Goal: Task Accomplishment & Management: Use online tool/utility

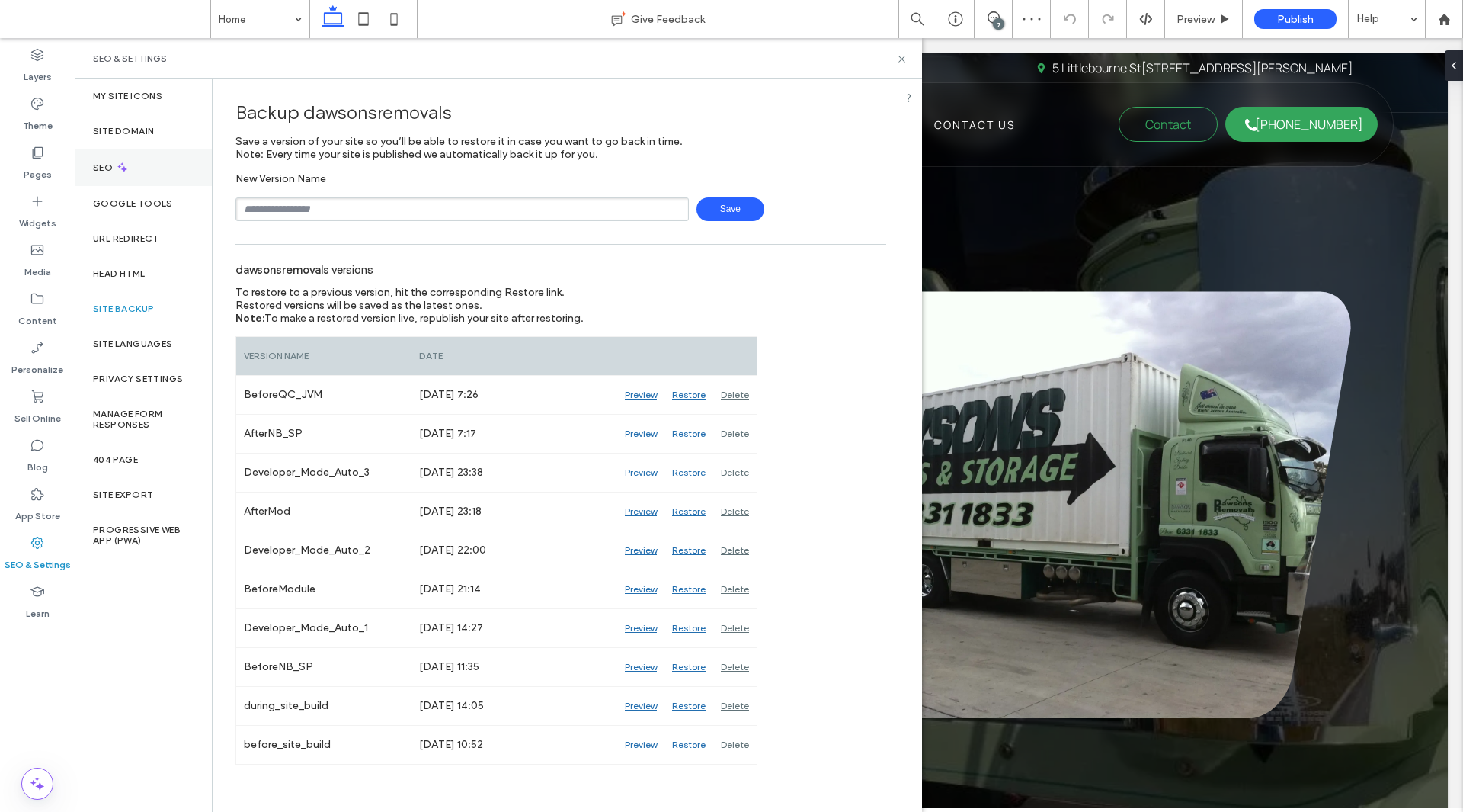
click at [143, 174] on div "SEO" at bounding box center [143, 167] width 137 height 38
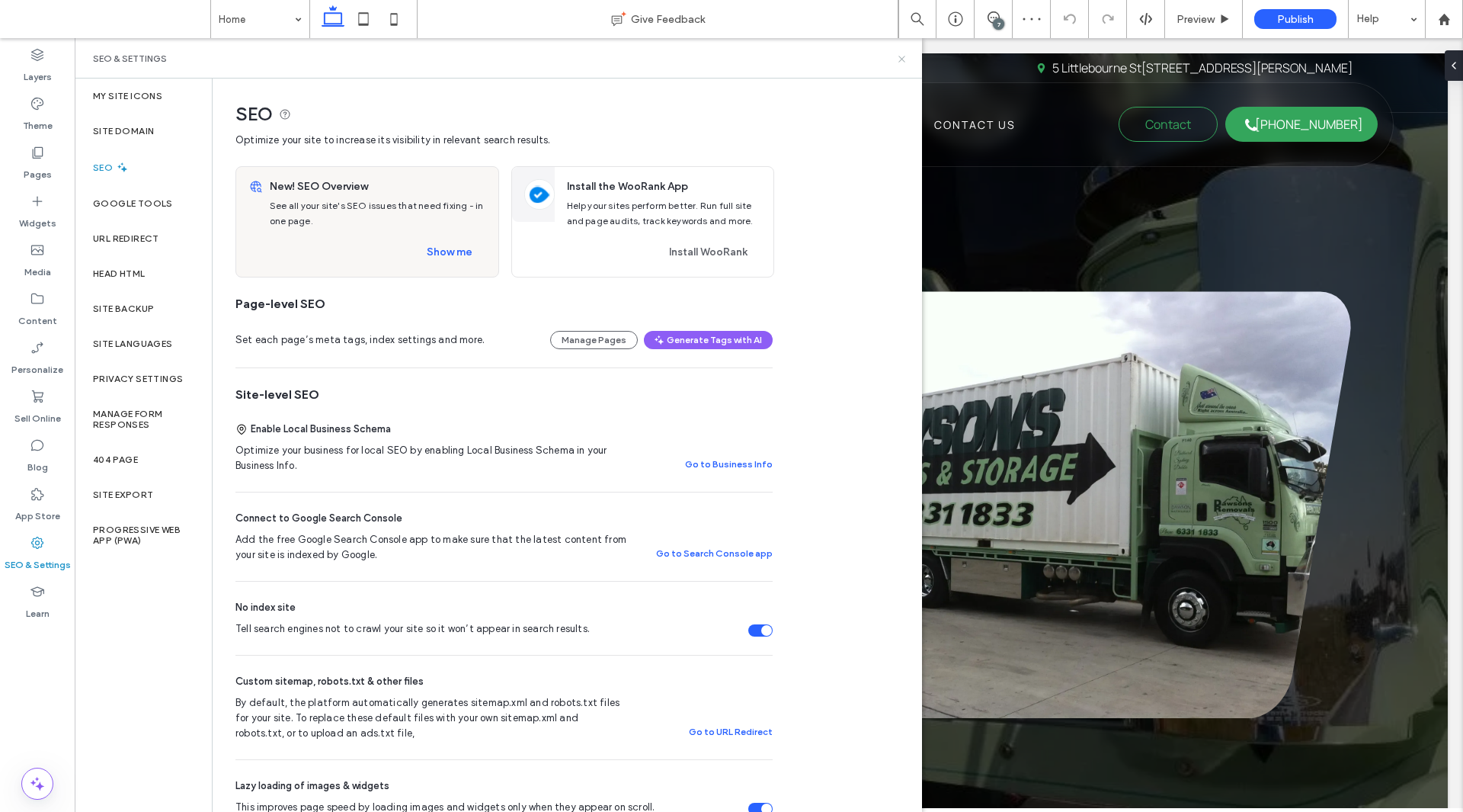
click at [902, 58] on use at bounding box center [902, 58] width 6 height 6
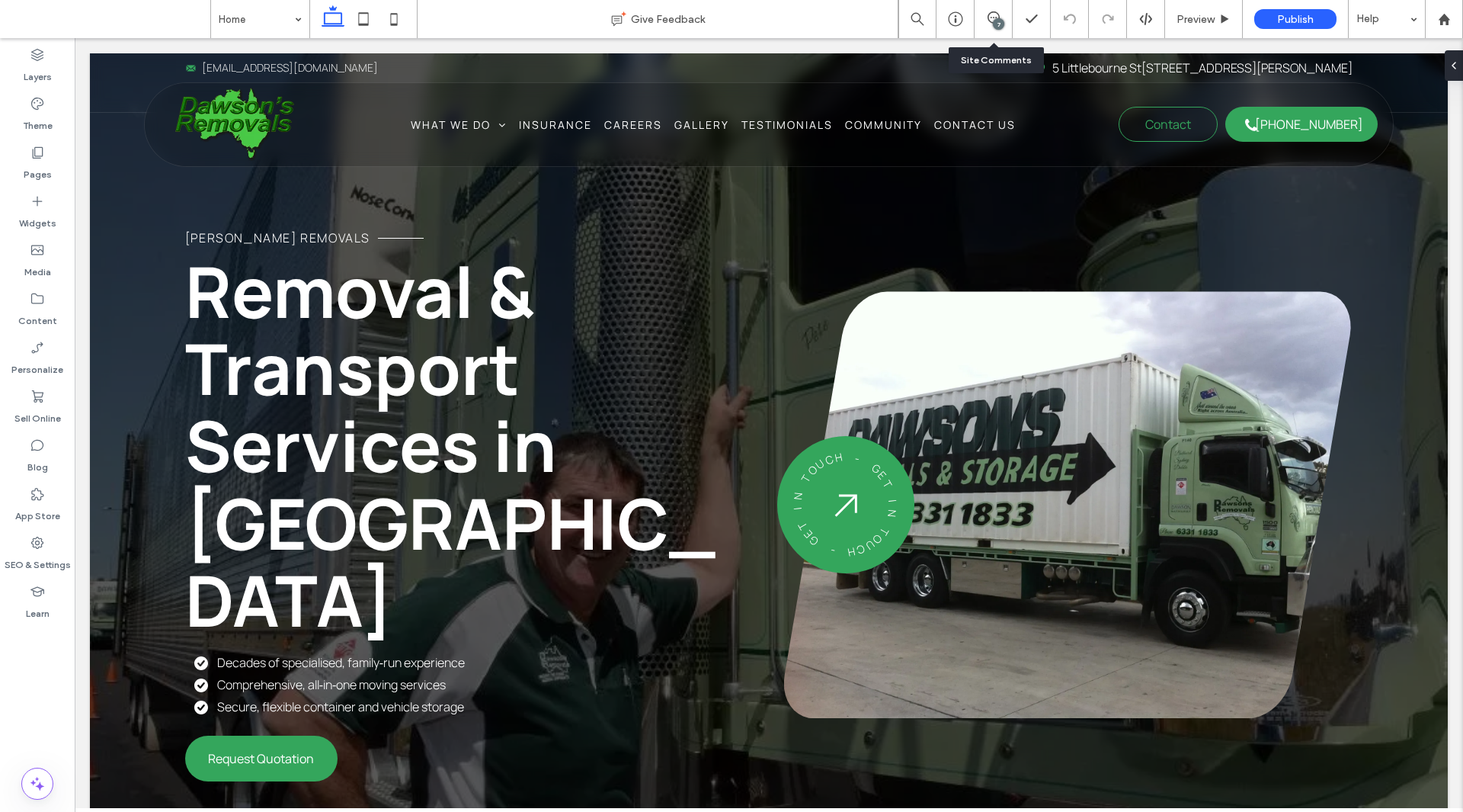
click at [1005, 24] on div "7" at bounding box center [993, 18] width 38 height 15
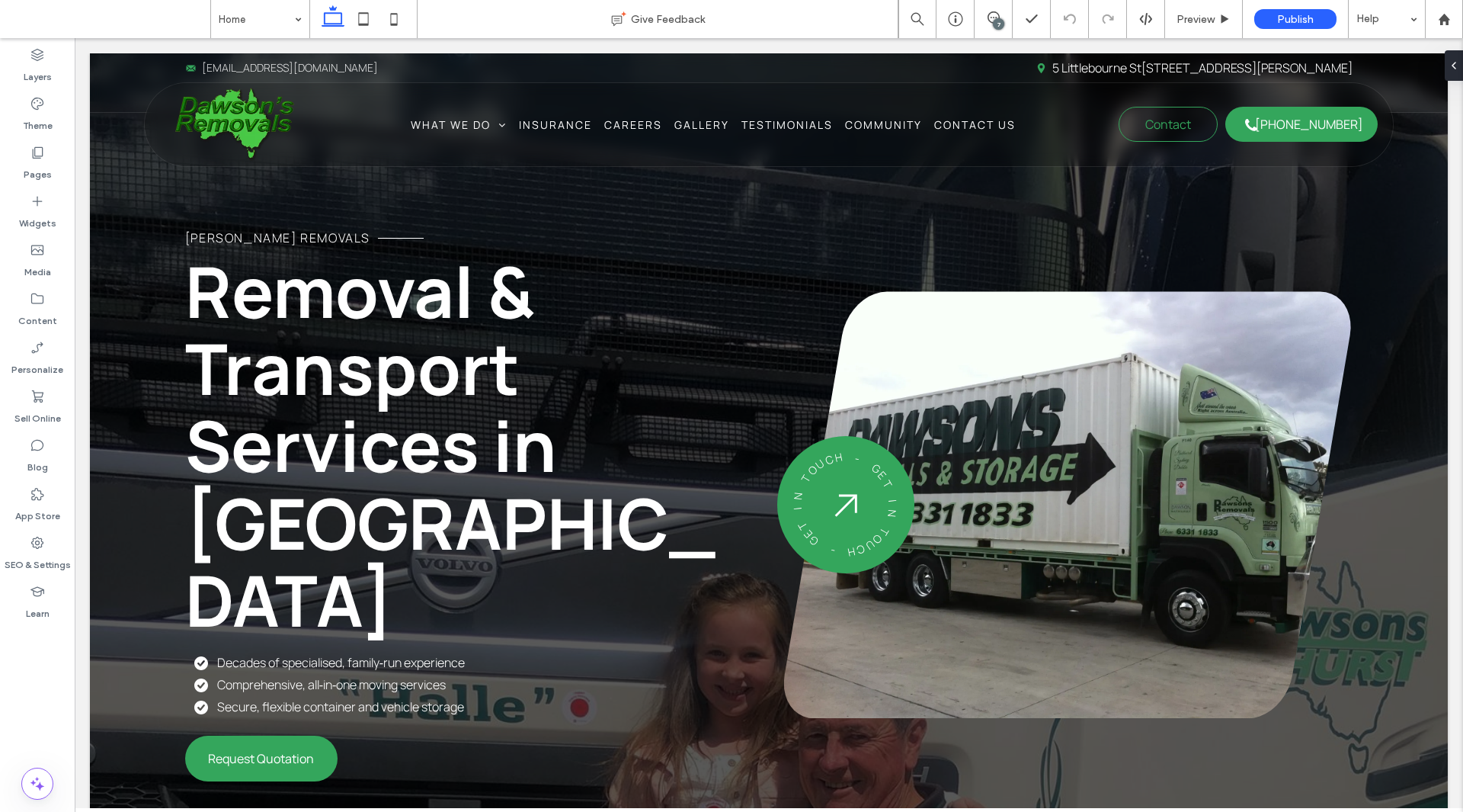
click at [995, 22] on div "7" at bounding box center [999, 24] width 11 height 11
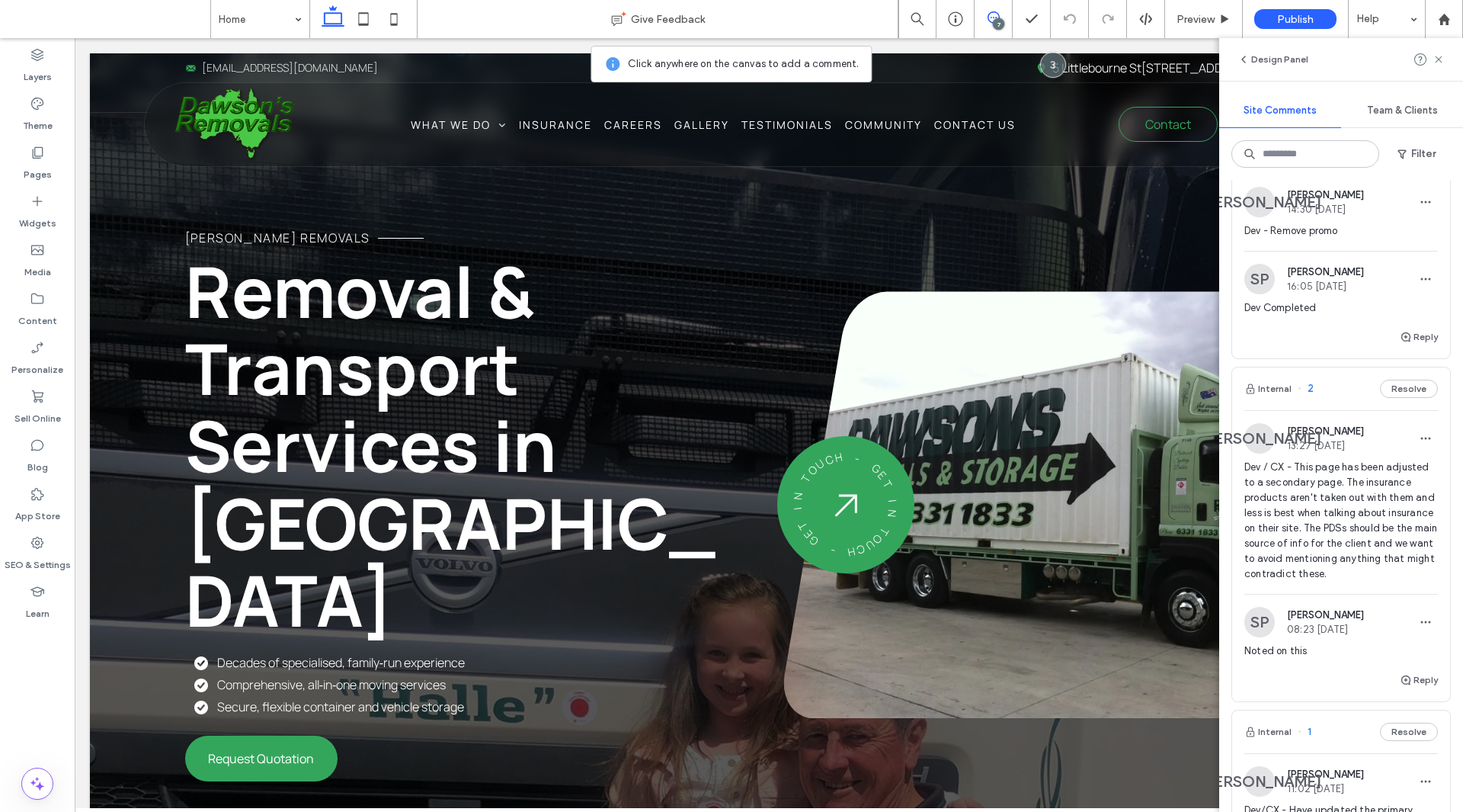
scroll to position [1526, 0]
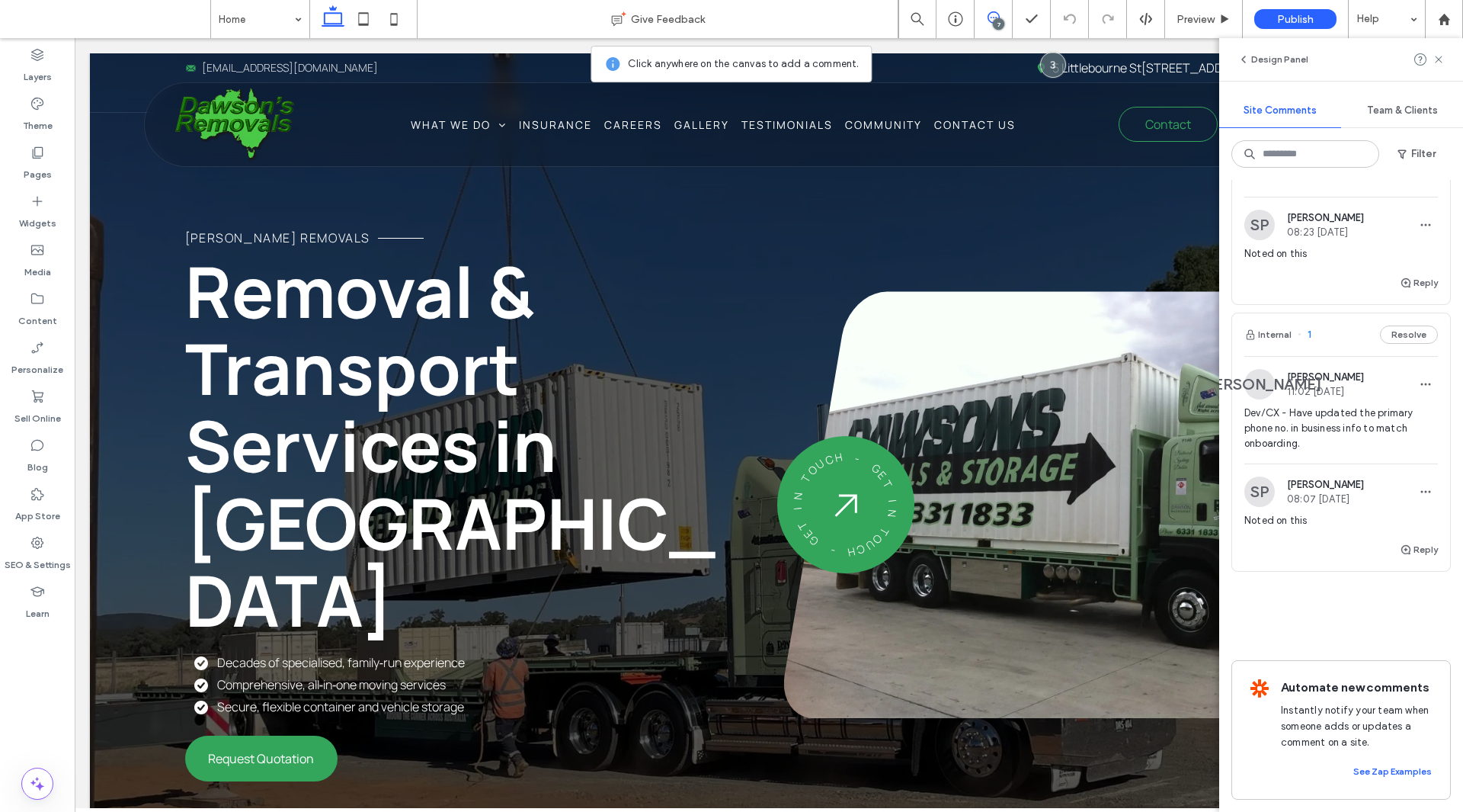
click at [1305, 424] on span "Dev/CX - Have updated the primary phone no. in business info to match onboardin…" at bounding box center [1341, 428] width 194 height 46
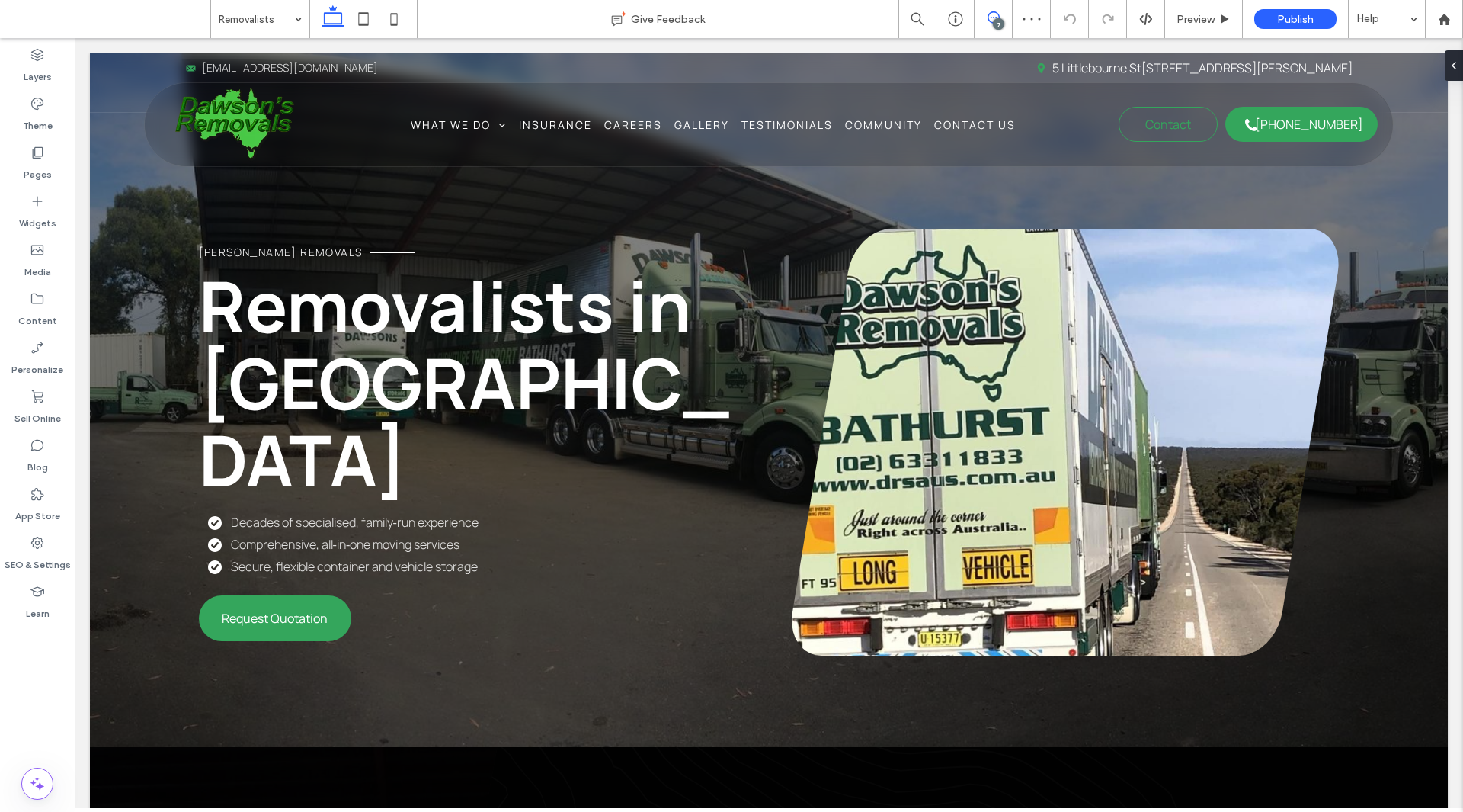
click at [999, 18] on use at bounding box center [994, 17] width 12 height 12
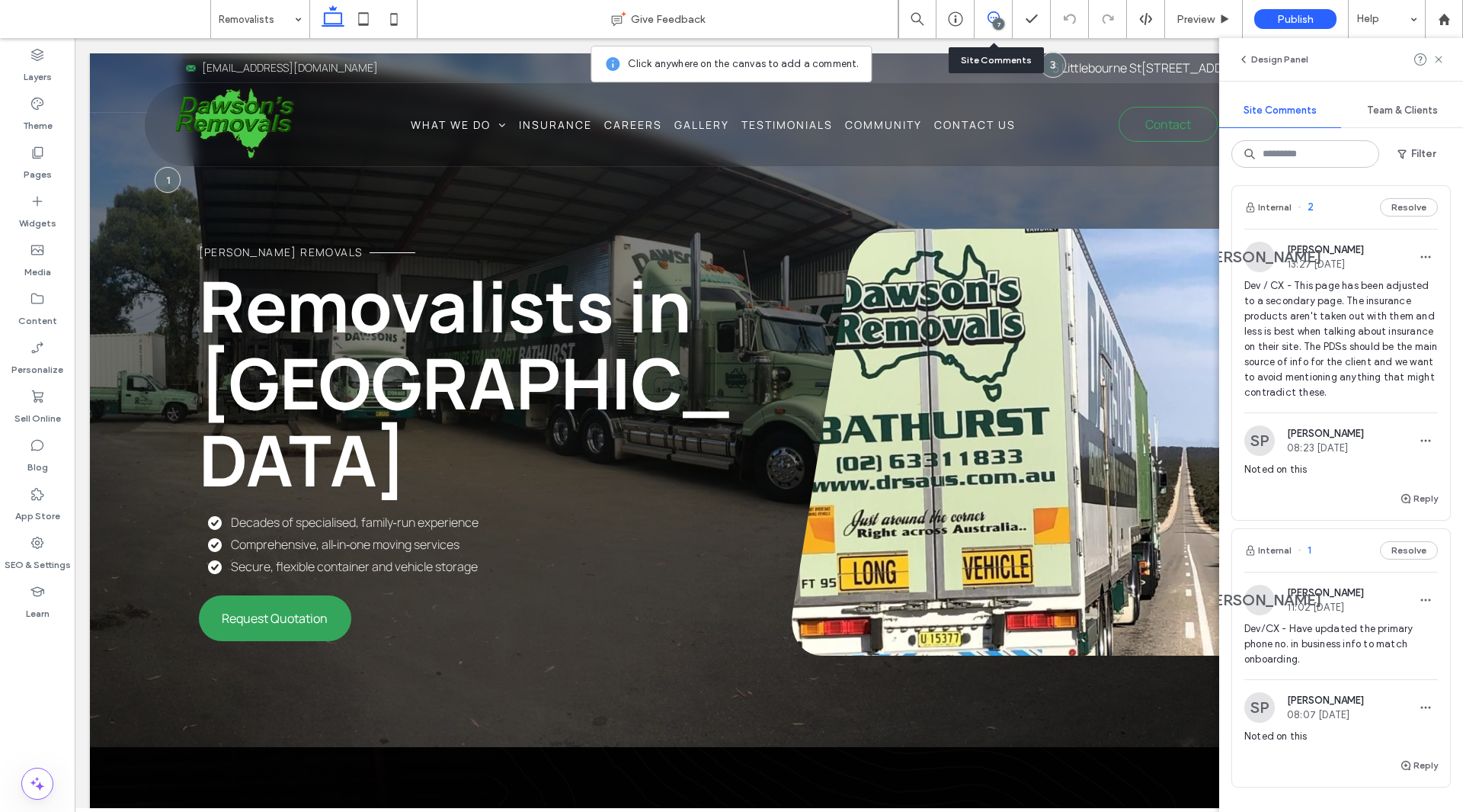
scroll to position [1222, 0]
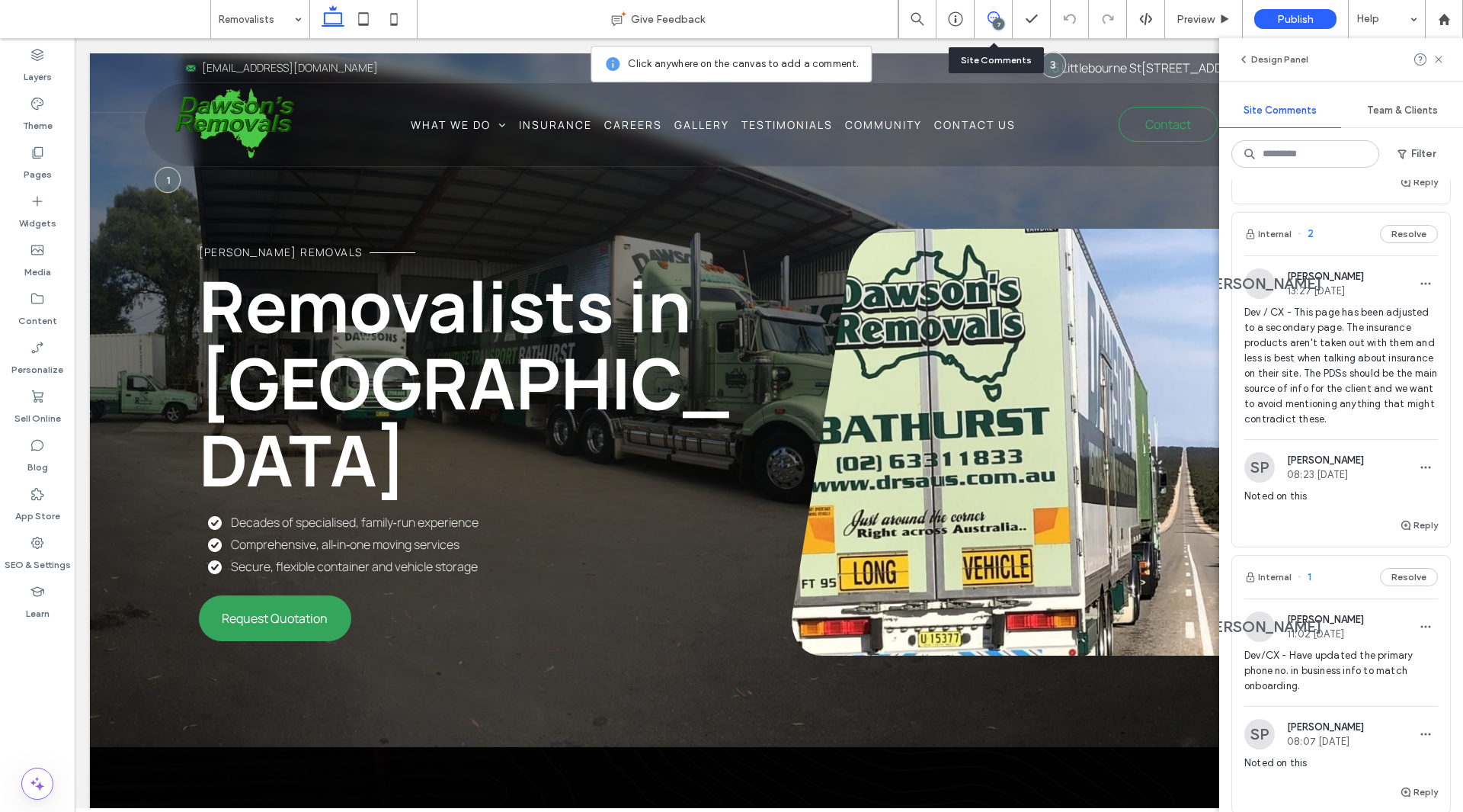
click at [1382, 424] on span "Dev / CX - This page has been adjusted to a secondary page. The insurance produ…" at bounding box center [1341, 366] width 194 height 122
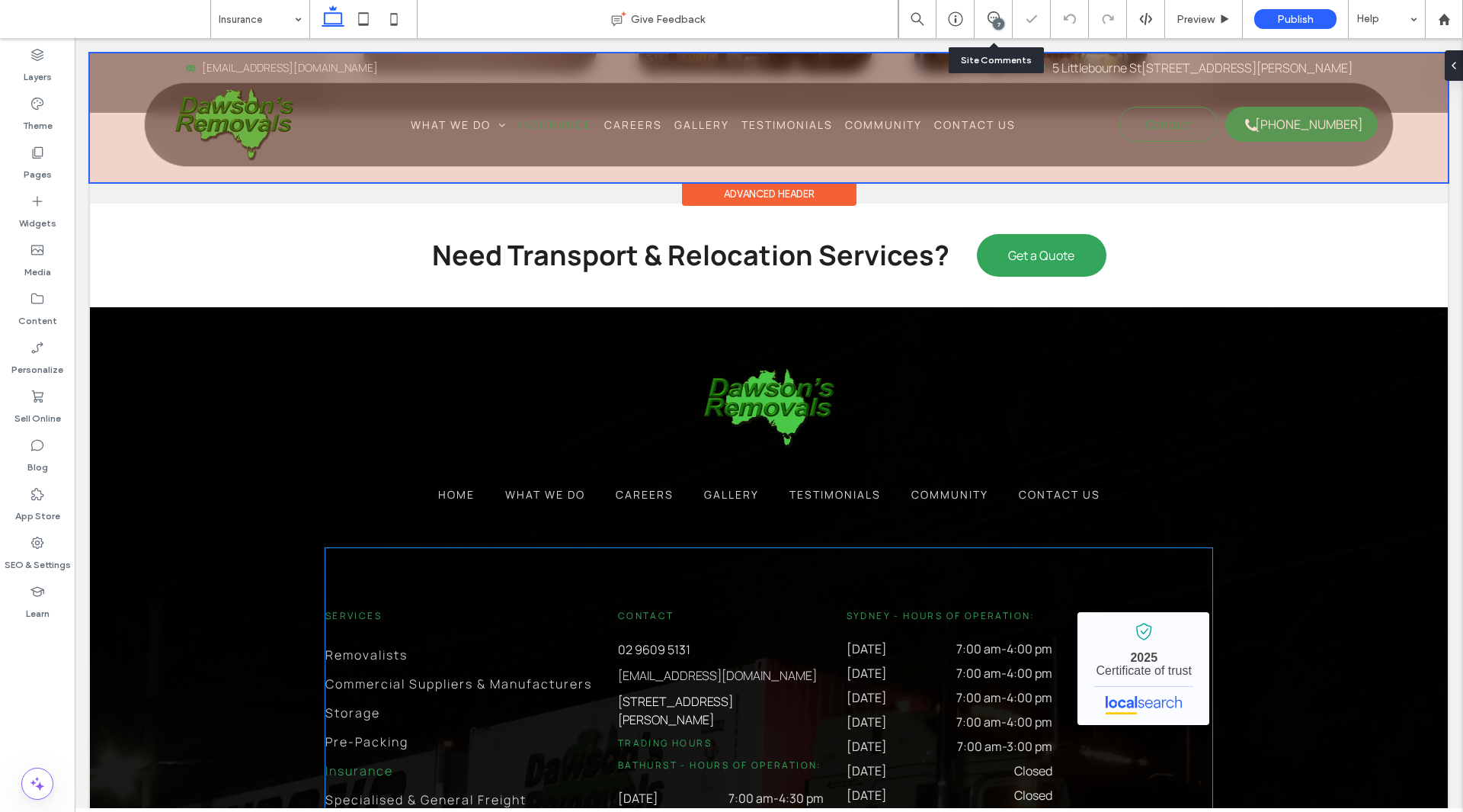
scroll to position [1638, 0]
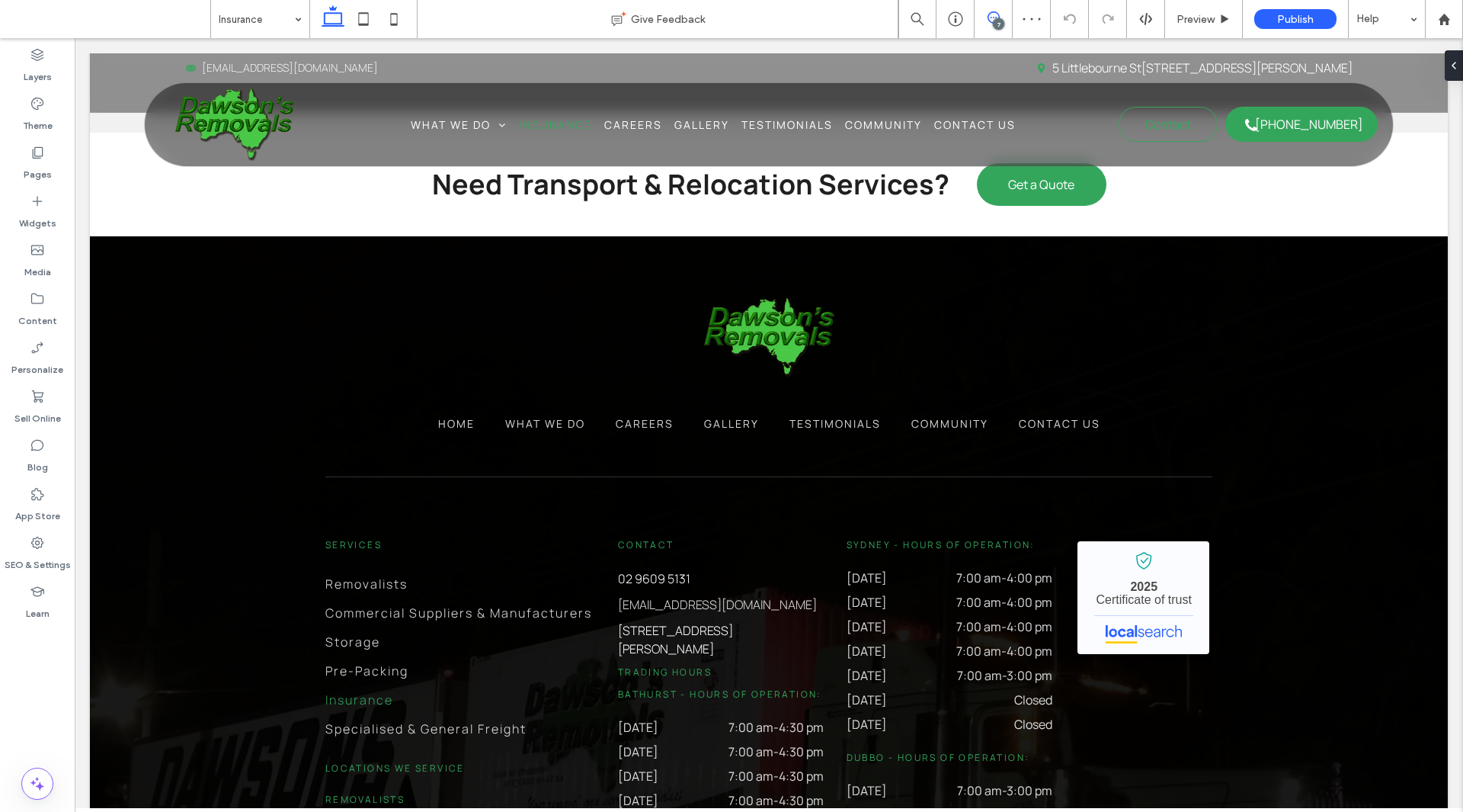
click at [988, 20] on icon at bounding box center [994, 17] width 12 height 12
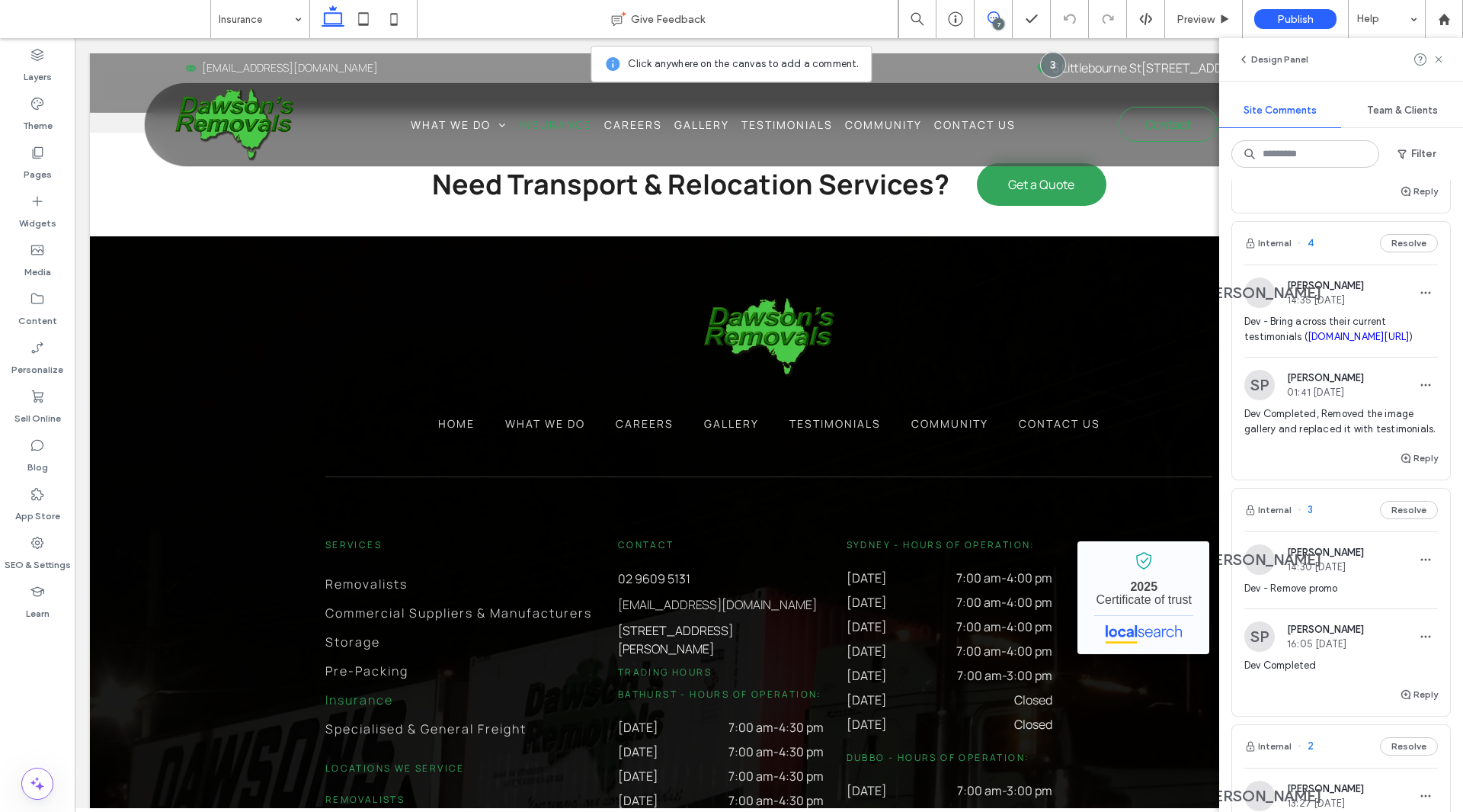
scroll to position [686, 0]
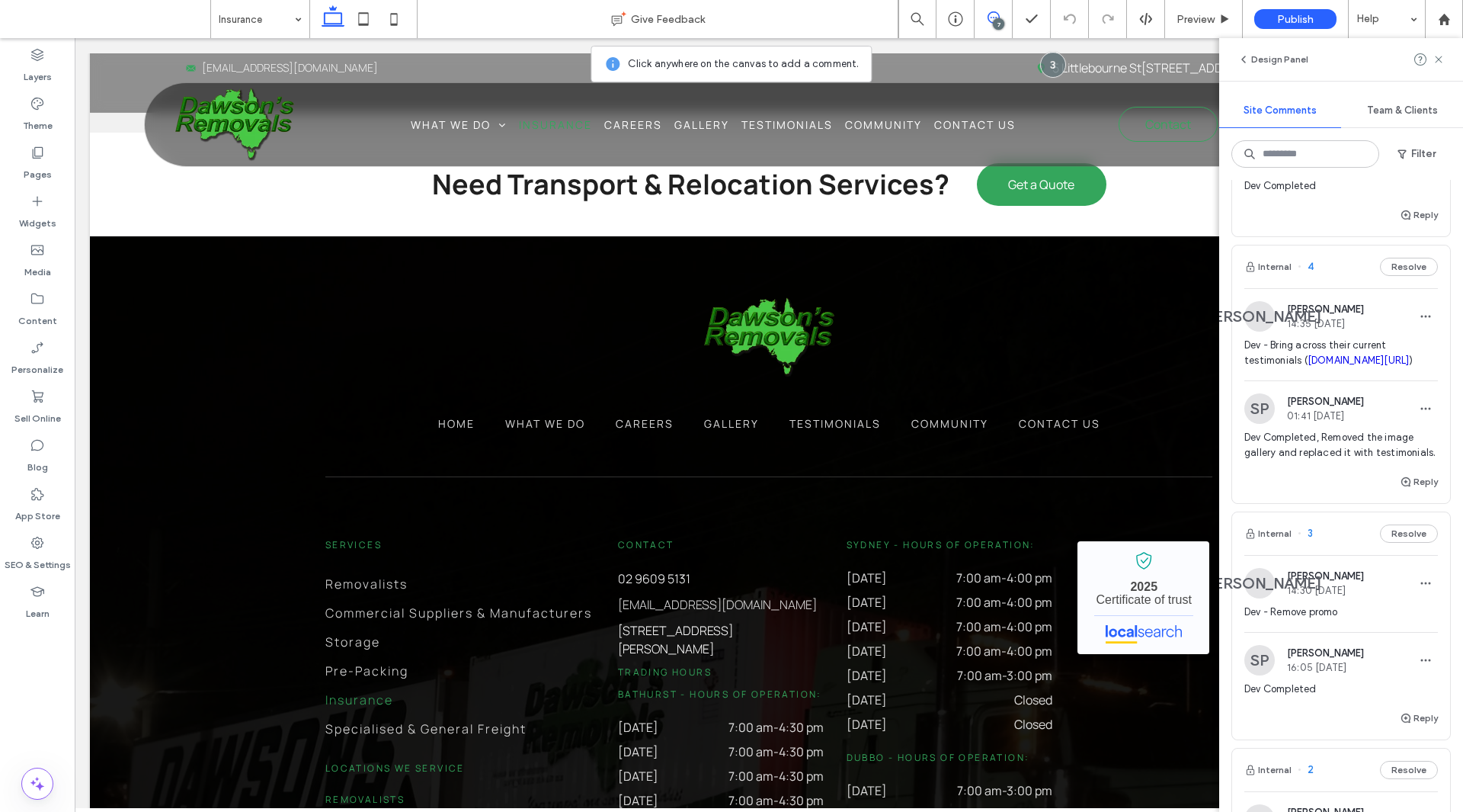
click at [1370, 460] on span "Dev Completed, Removed the image gallery and replaced it with testimonials." at bounding box center [1341, 445] width 194 height 30
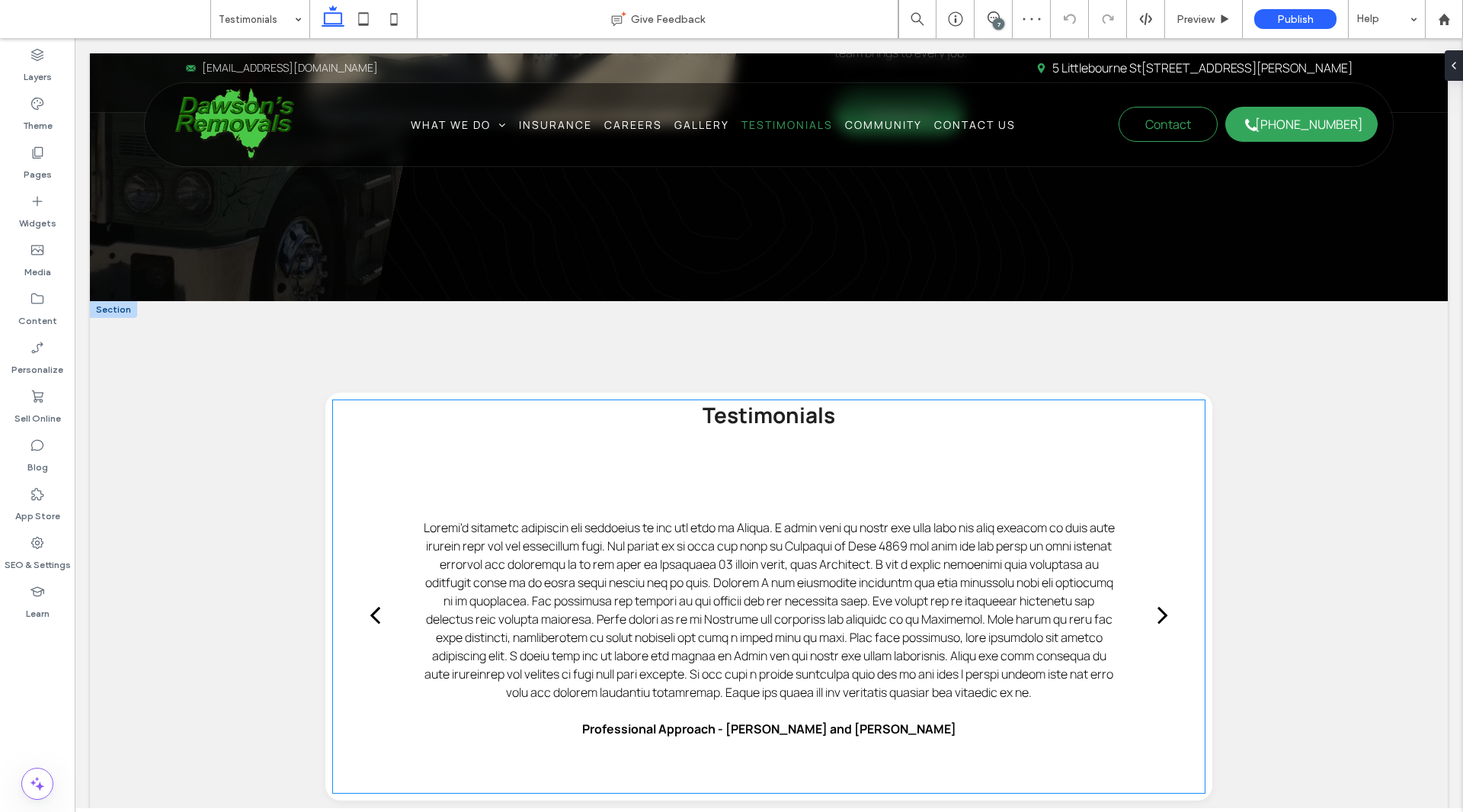
scroll to position [915, 0]
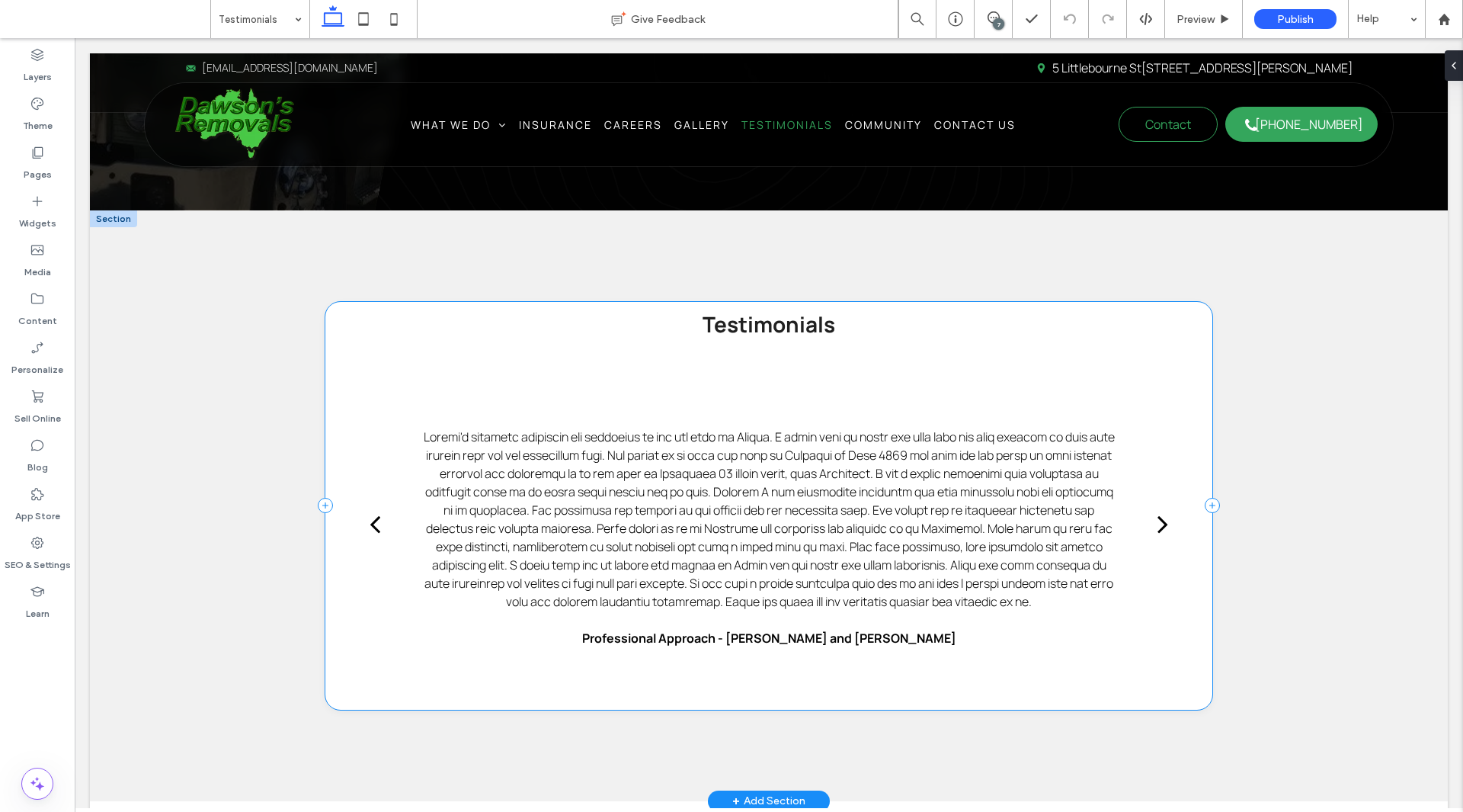
click at [880, 303] on div "Testimonials Professional Approach - [PERSON_NAME] and [PERSON_NAME] I would li…" at bounding box center [769, 505] width 887 height 408
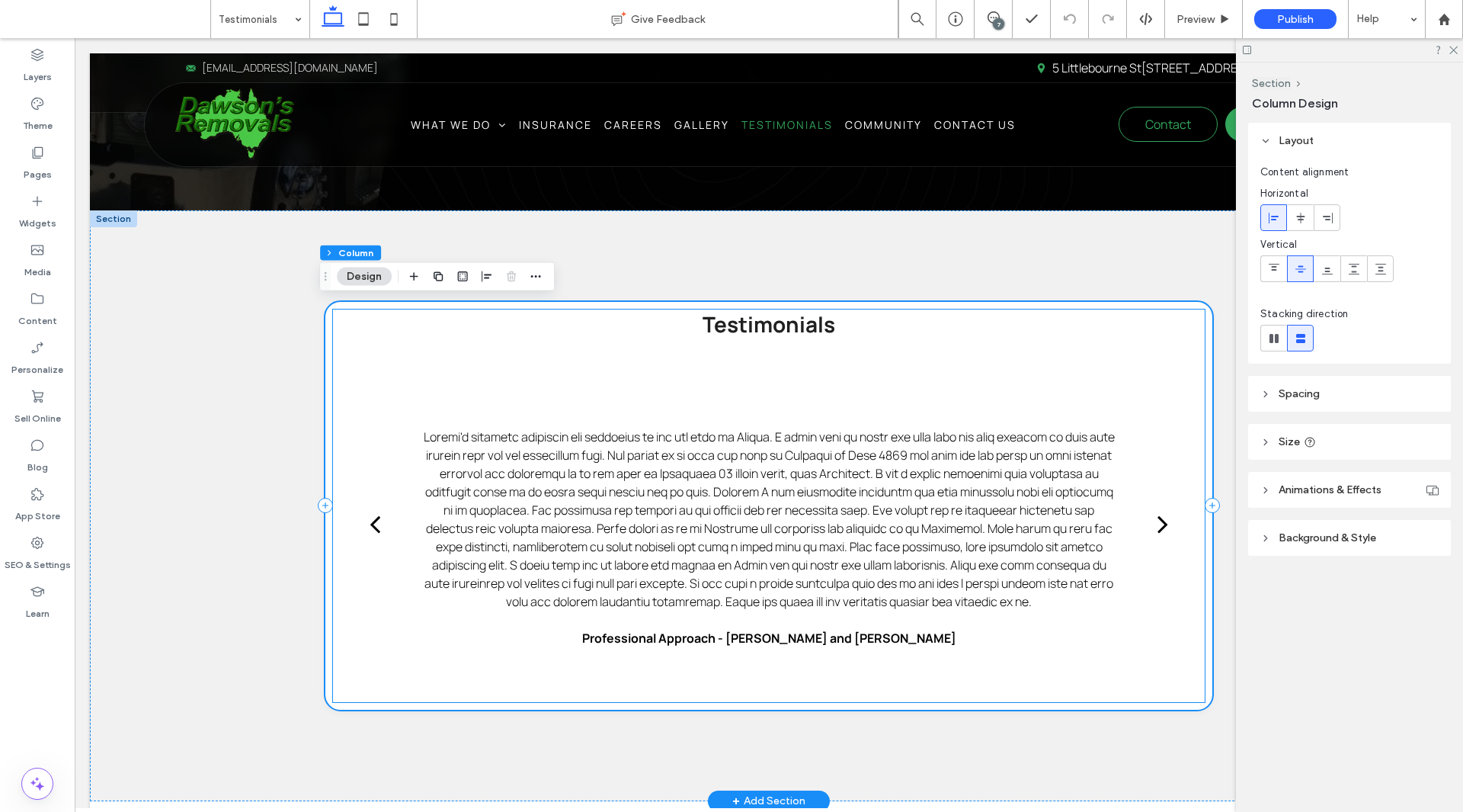
click at [1160, 525] on div "next" at bounding box center [1163, 524] width 10 height 30
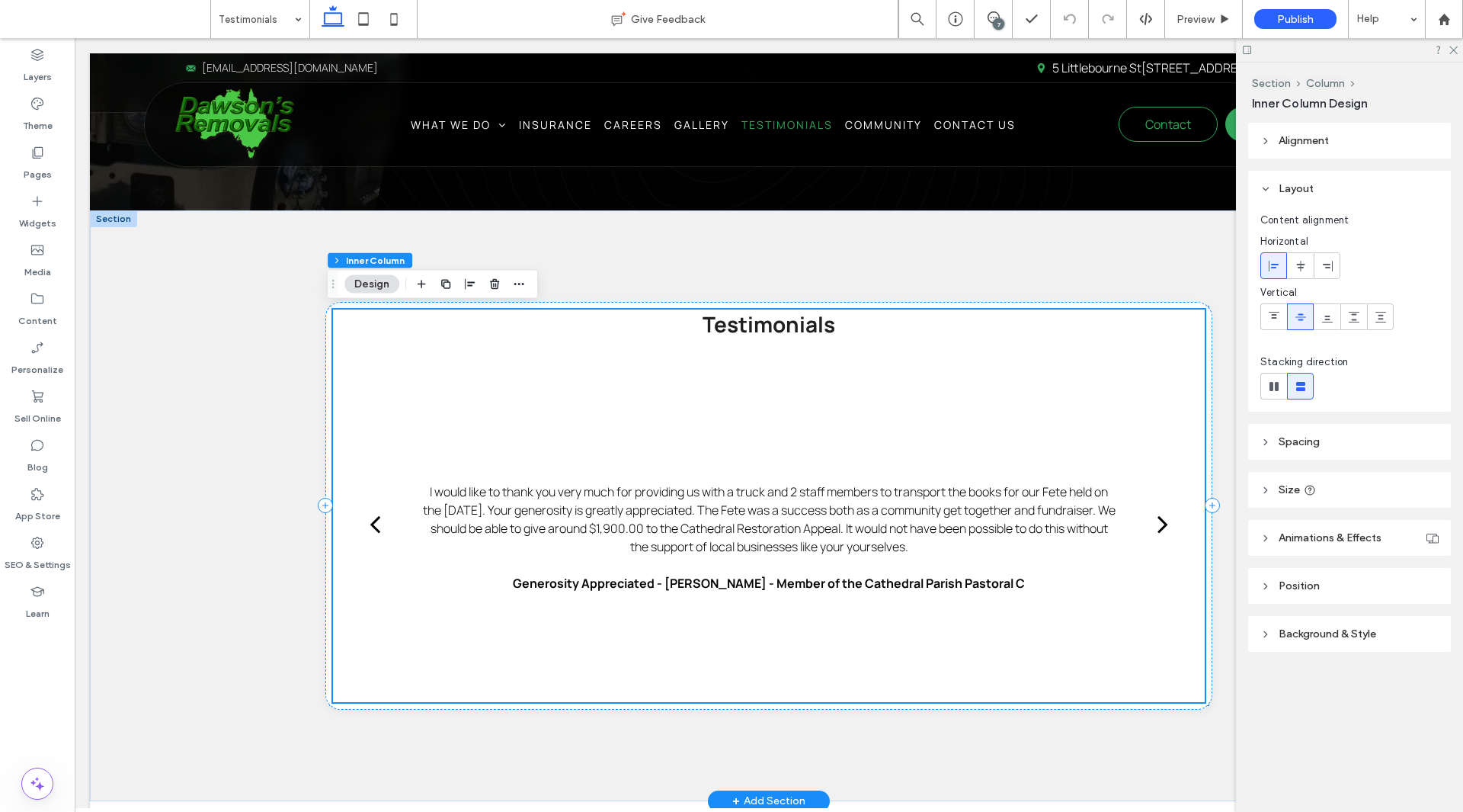
click at [1160, 525] on div "next" at bounding box center [1163, 524] width 10 height 30
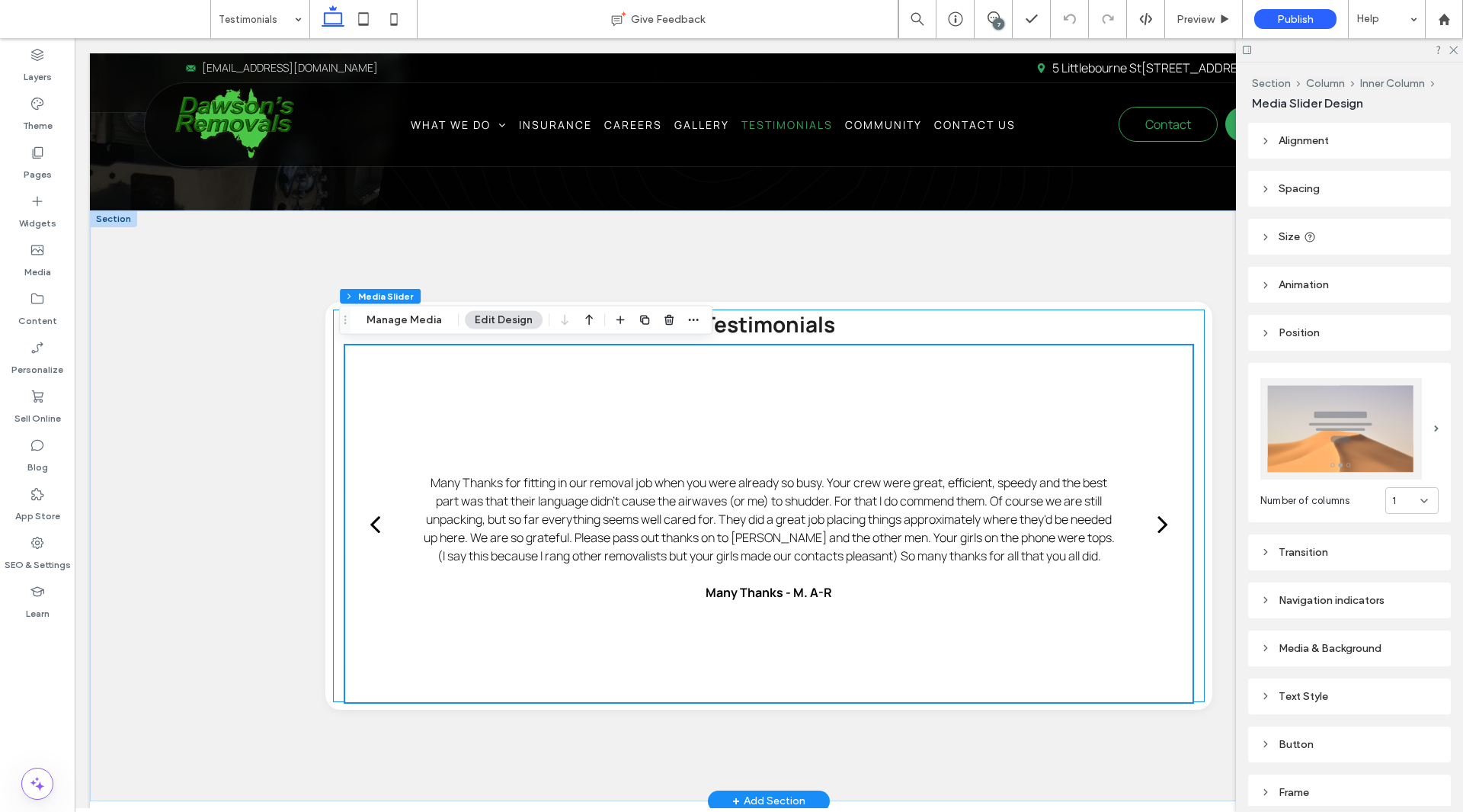
click at [1160, 525] on div "next" at bounding box center [1163, 524] width 10 height 30
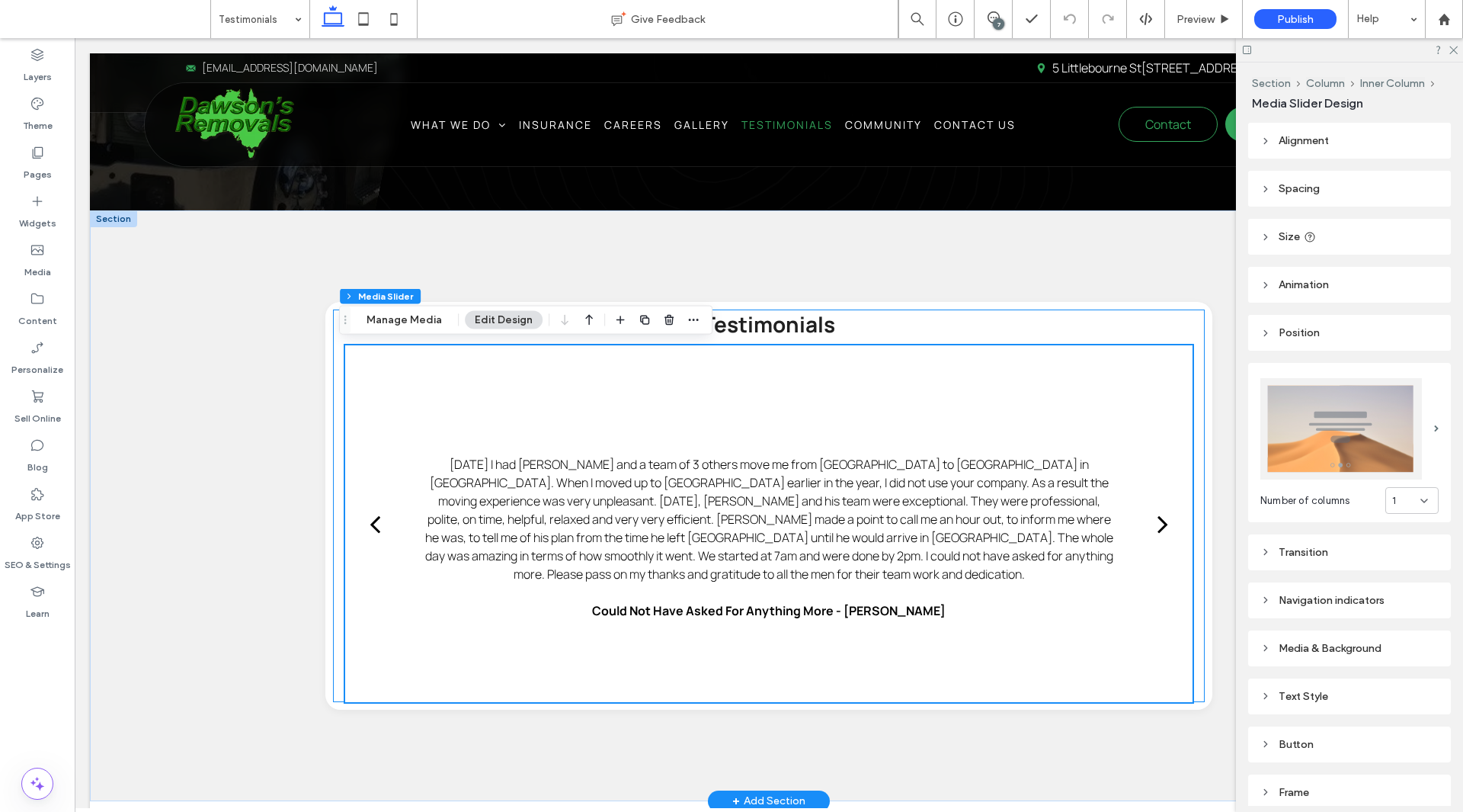
click at [1160, 525] on div "next" at bounding box center [1163, 524] width 10 height 30
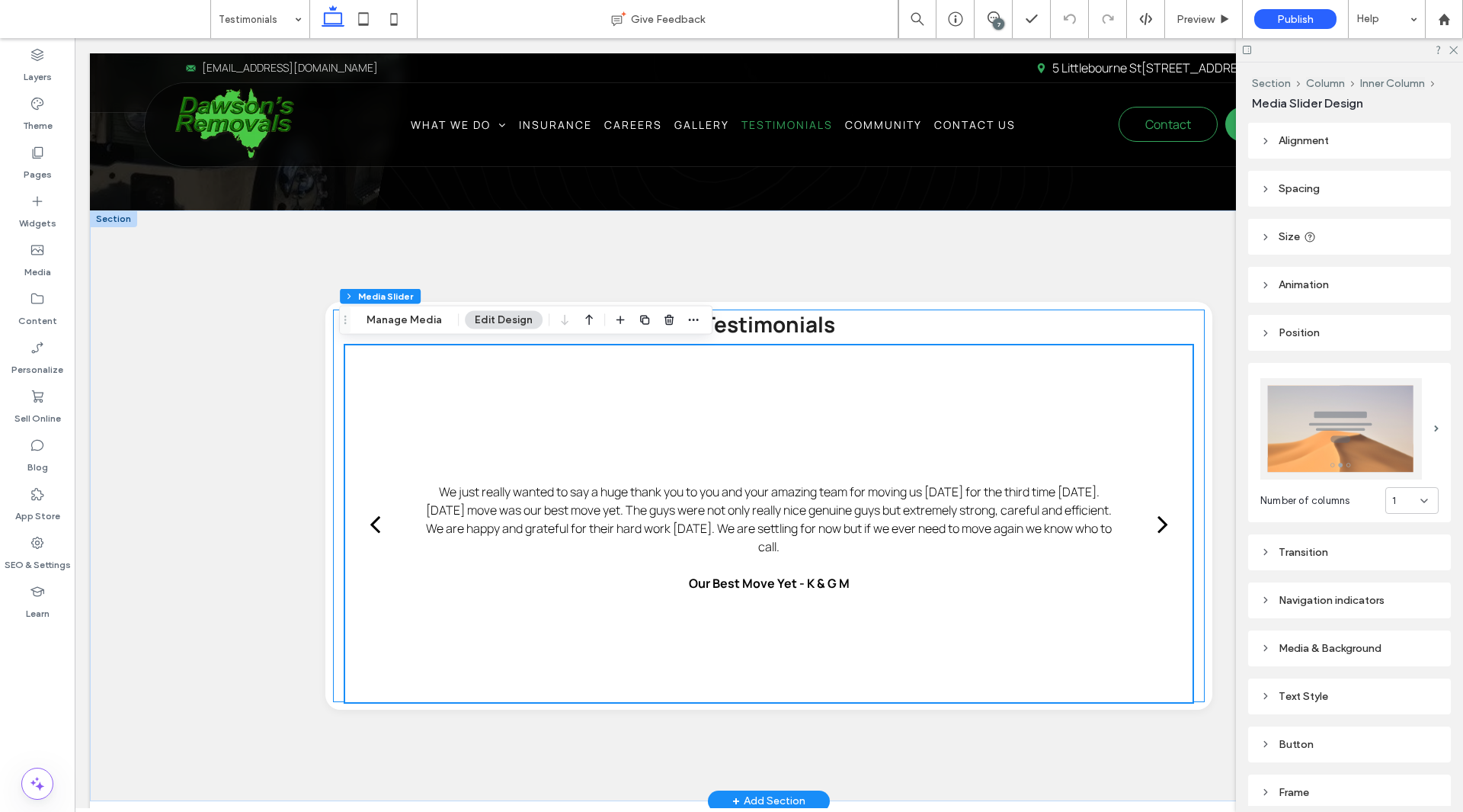
click at [1160, 525] on div "next" at bounding box center [1163, 524] width 10 height 30
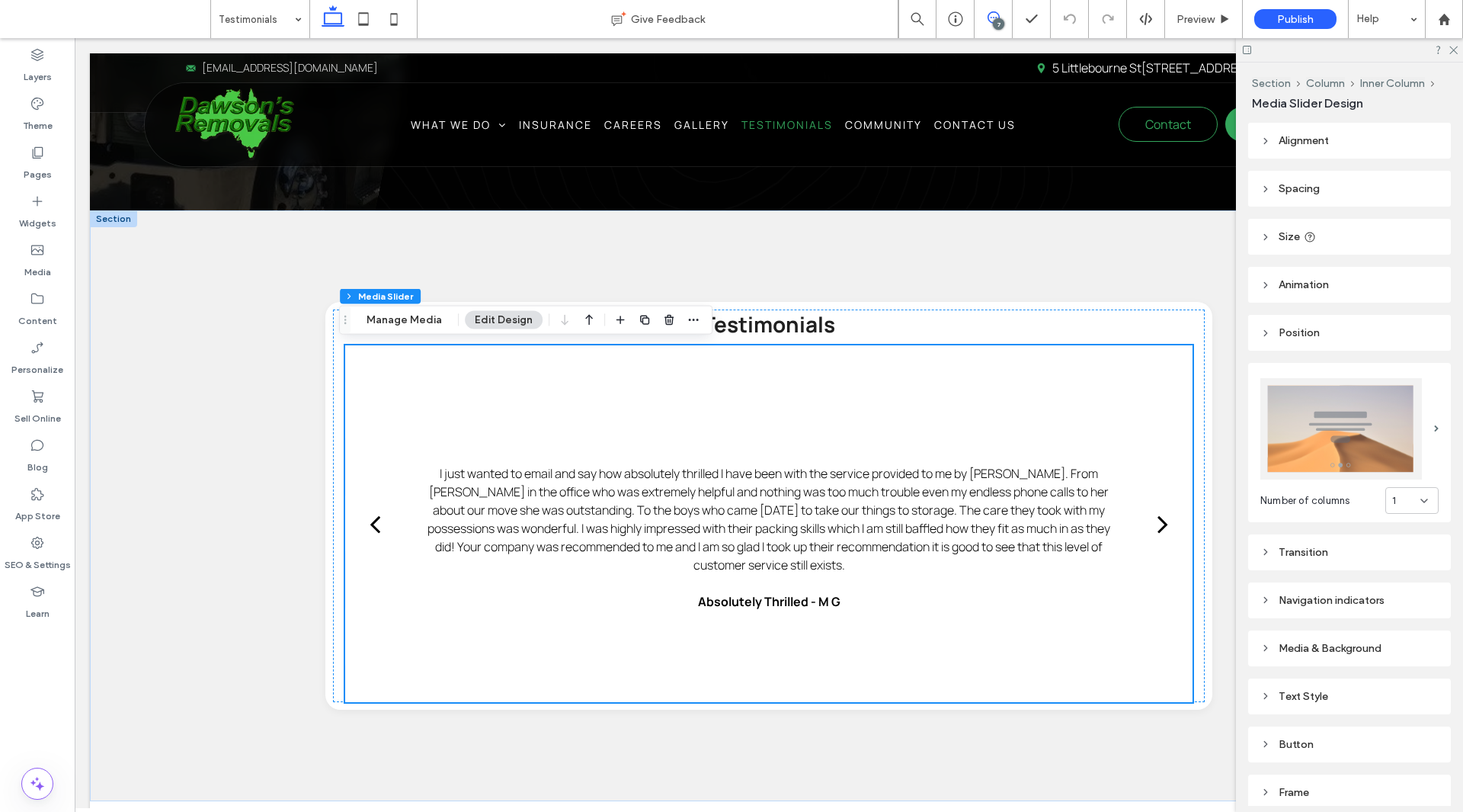
click at [986, 18] on span at bounding box center [993, 17] width 38 height 12
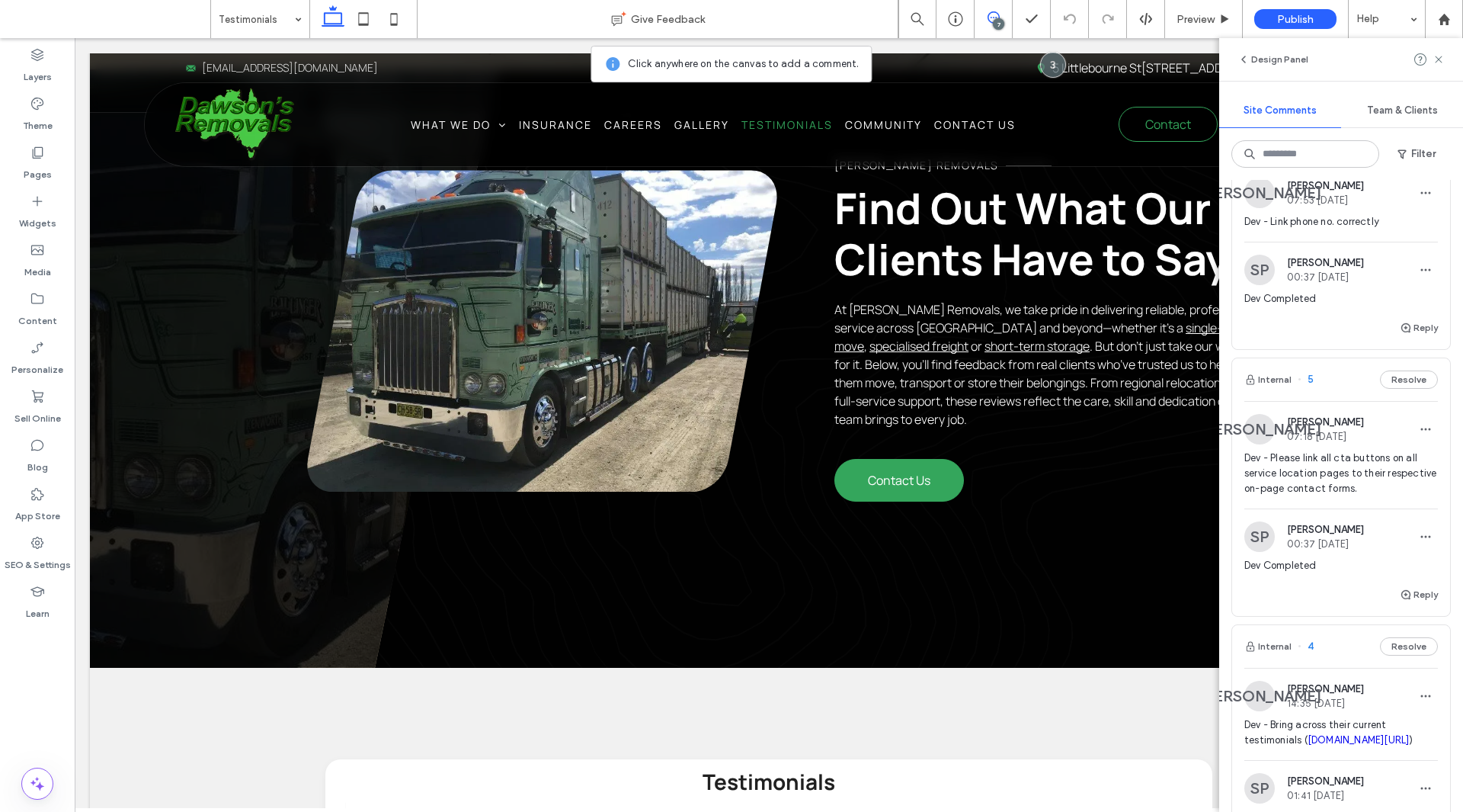
scroll to position [305, 0]
click at [1347, 498] on div "Dev - Please link all cta buttons on all service location pages to their respec…" at bounding box center [1341, 480] width 194 height 58
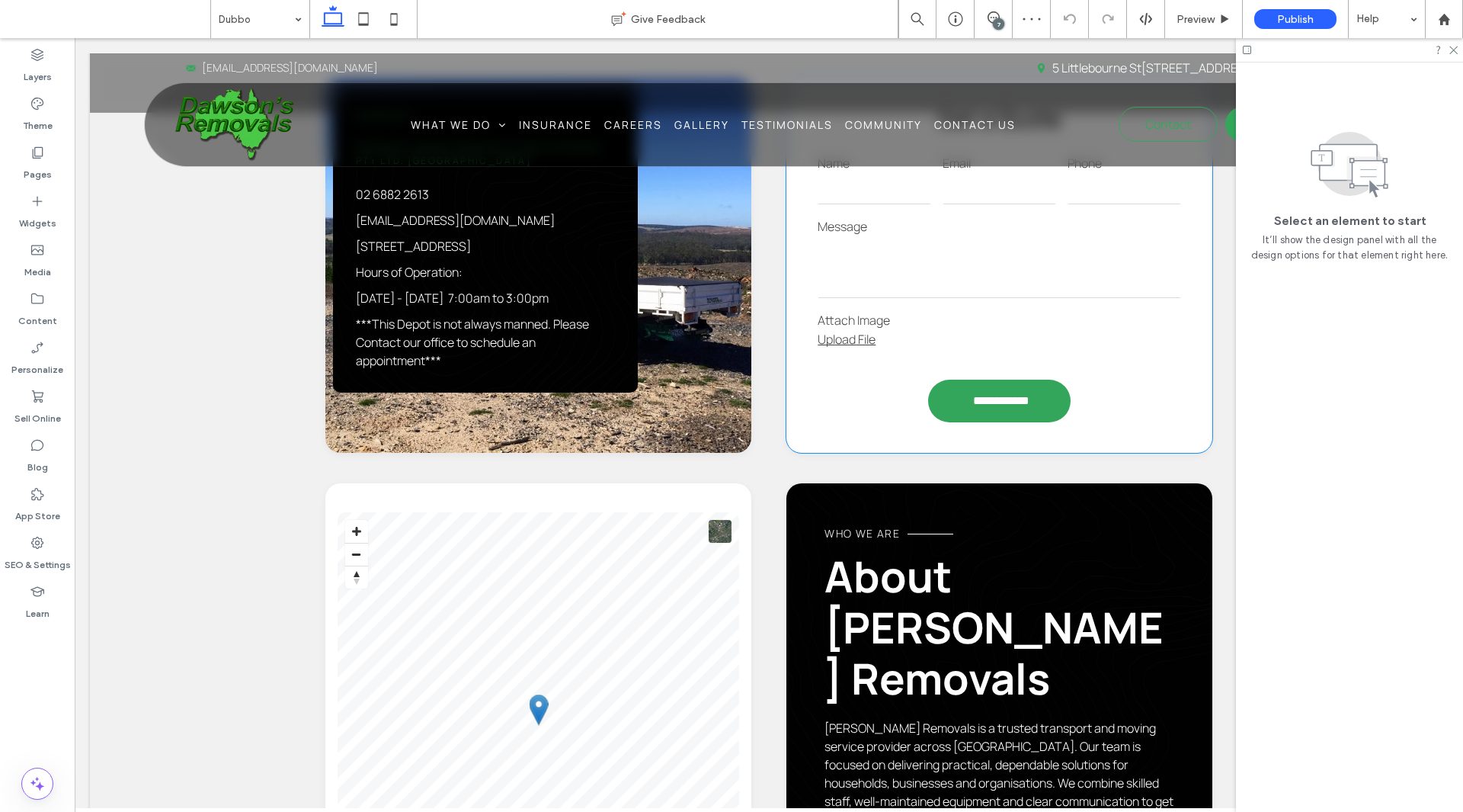
scroll to position [1251, 0]
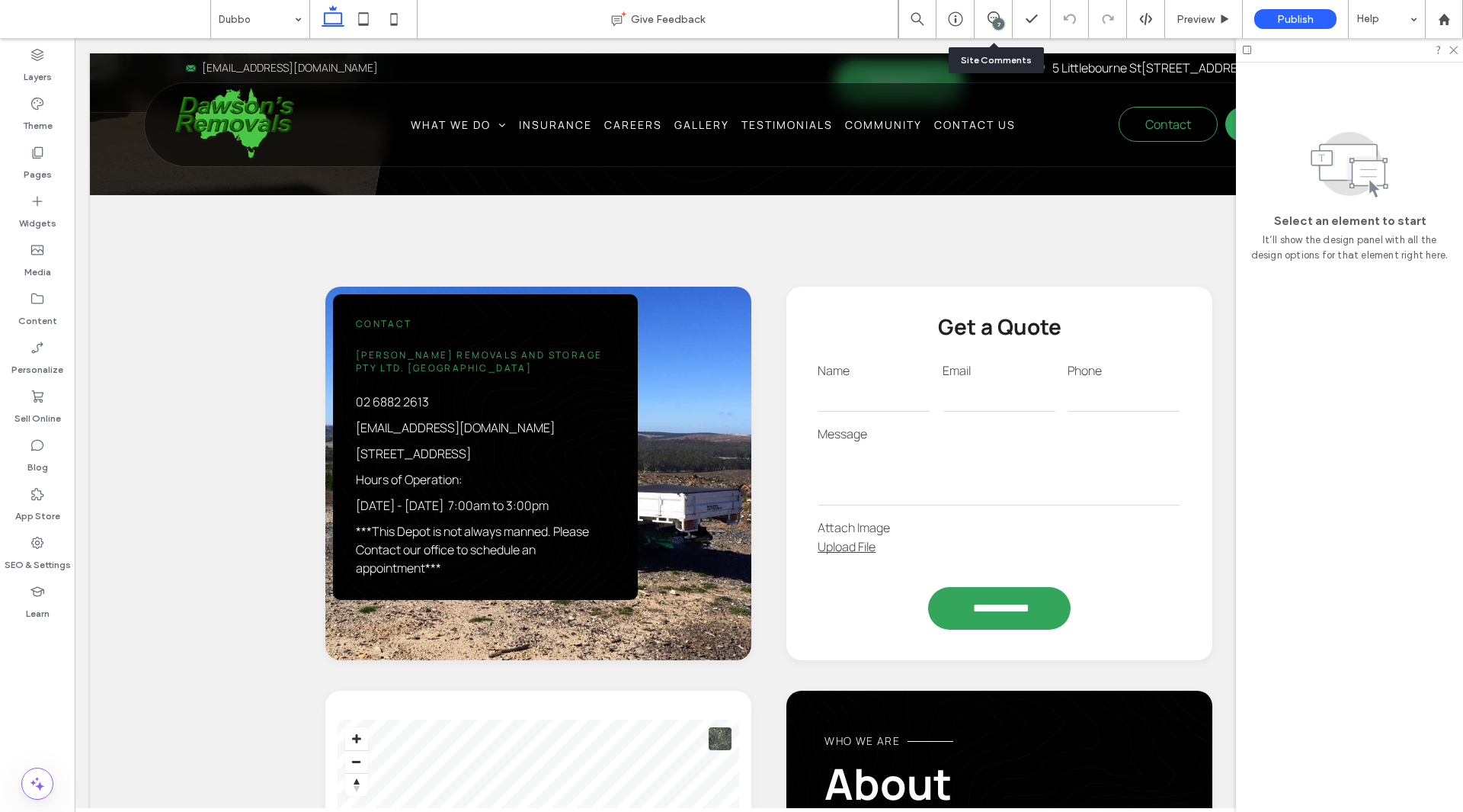
click at [994, 30] on div "7" at bounding box center [994, 19] width 38 height 38
click at [994, 20] on div "7" at bounding box center [999, 24] width 11 height 11
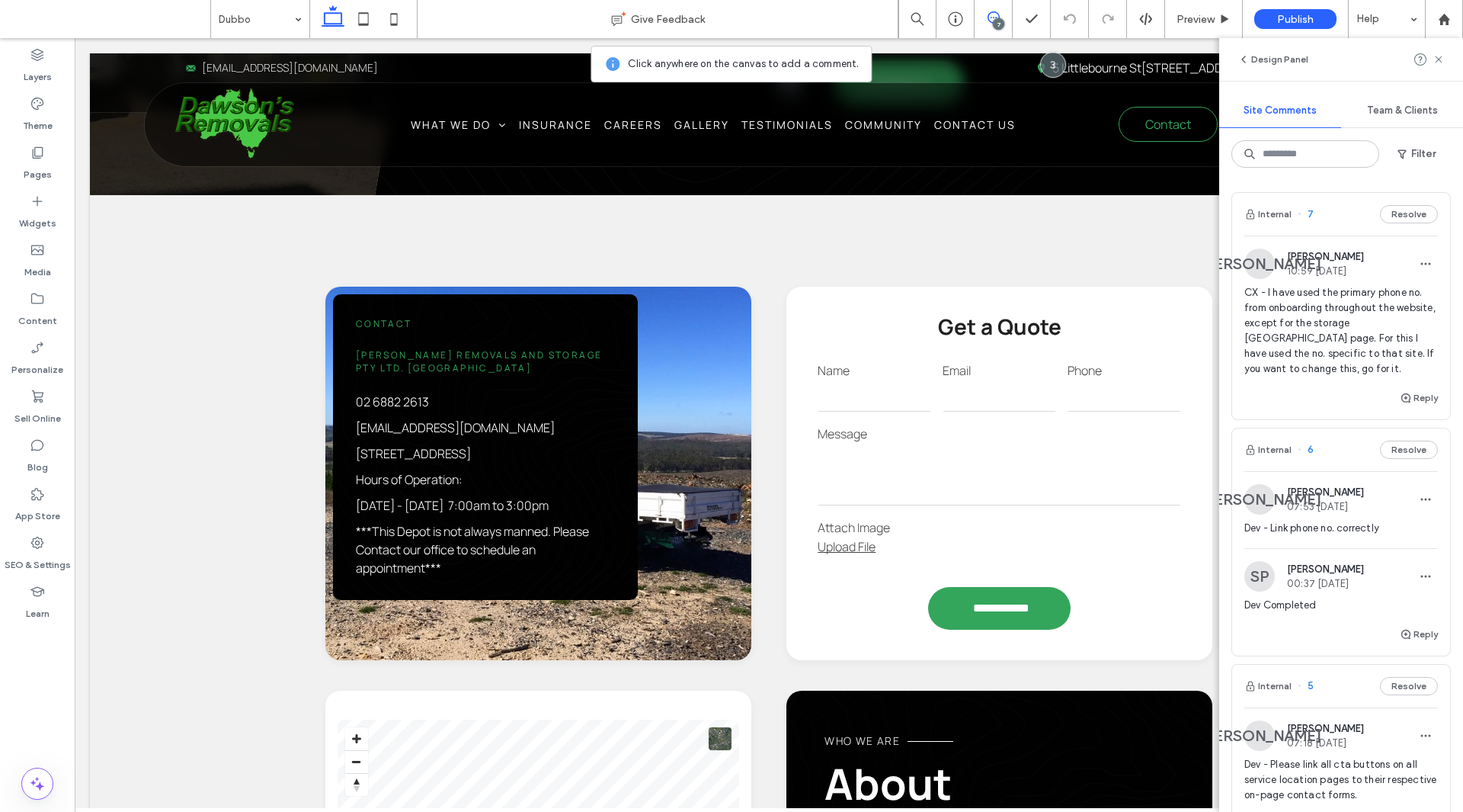
click at [1354, 545] on div "Dev - Link phone no. correctly" at bounding box center [1341, 534] width 194 height 27
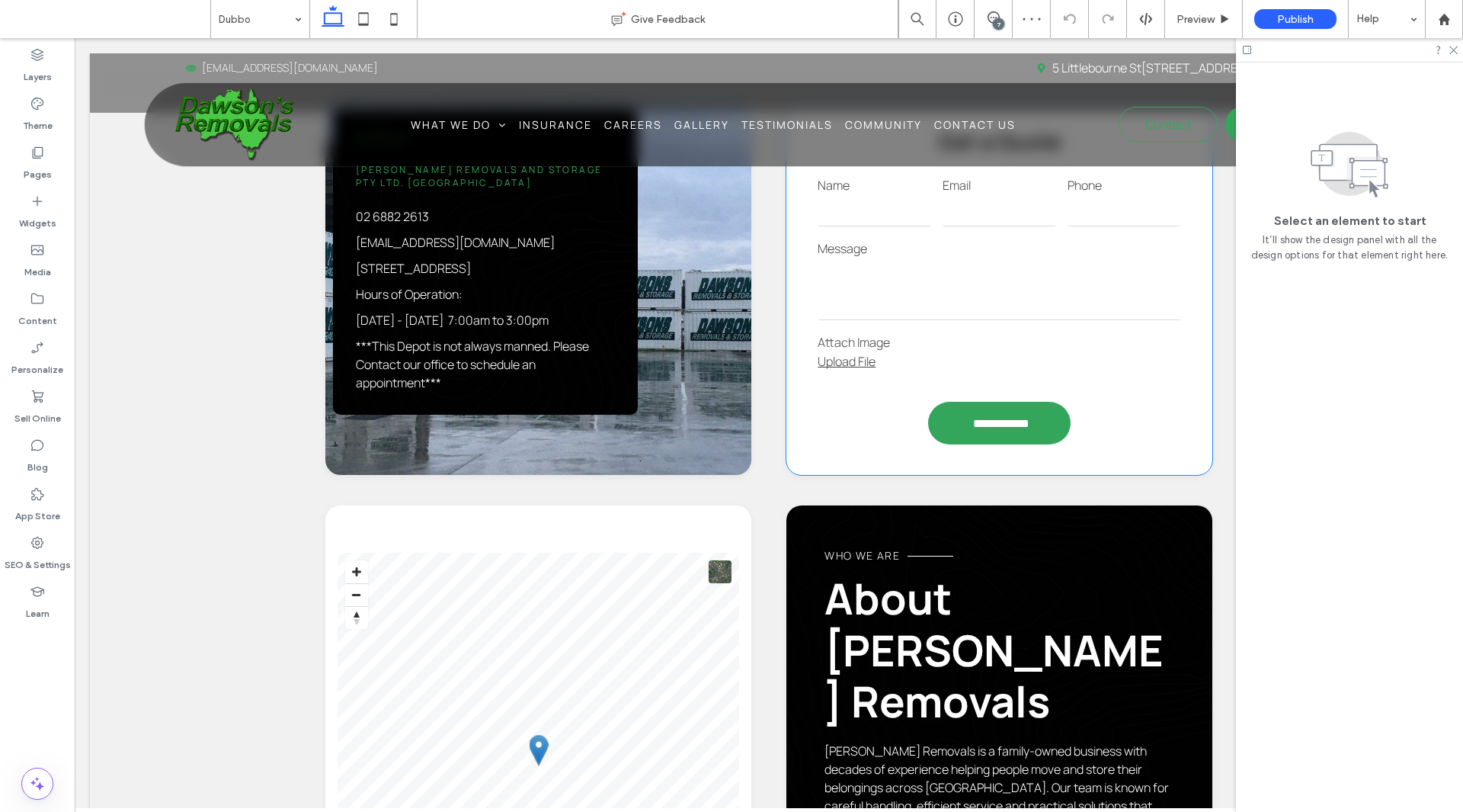
scroll to position [1175, 0]
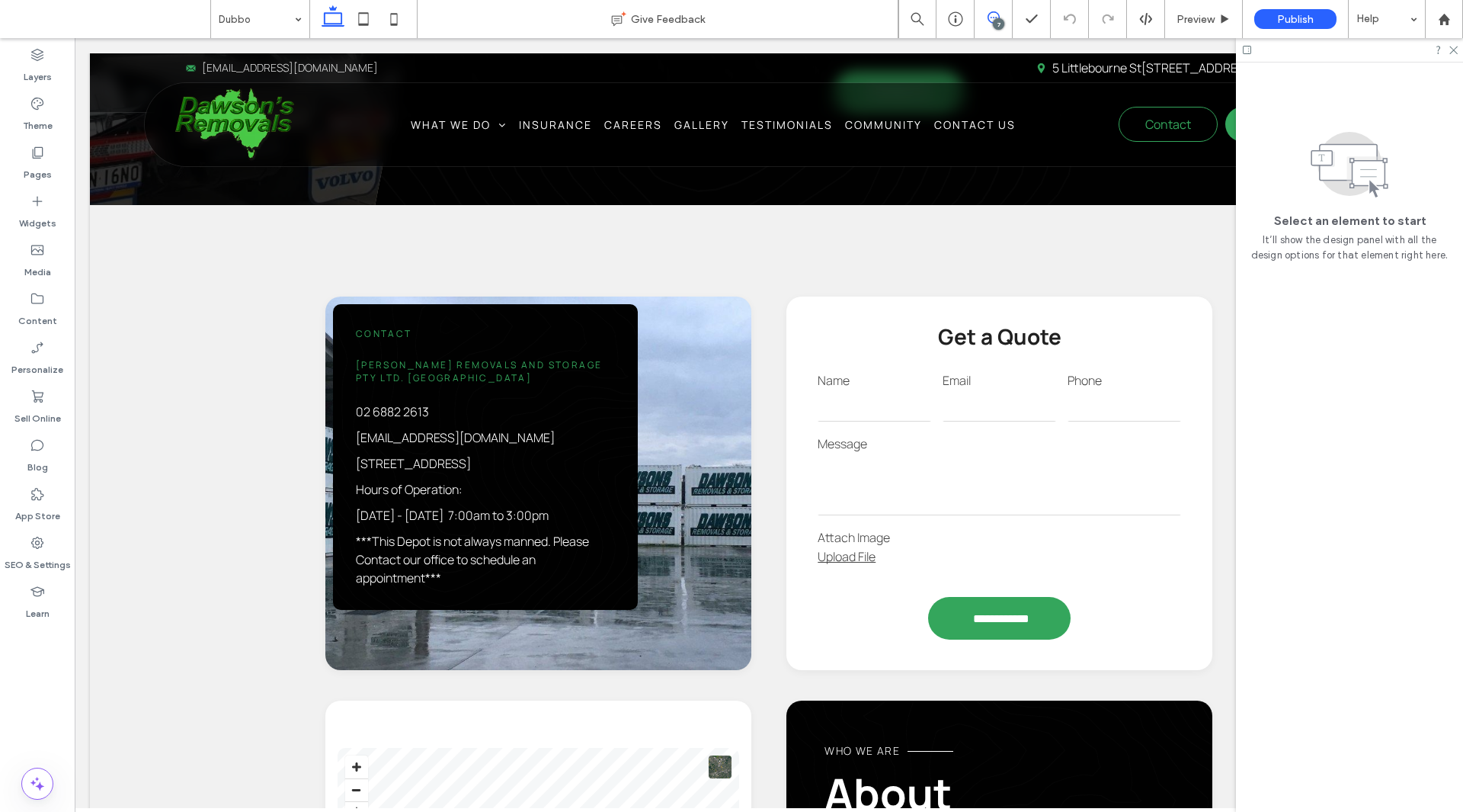
click at [1003, 18] on span at bounding box center [993, 17] width 38 height 12
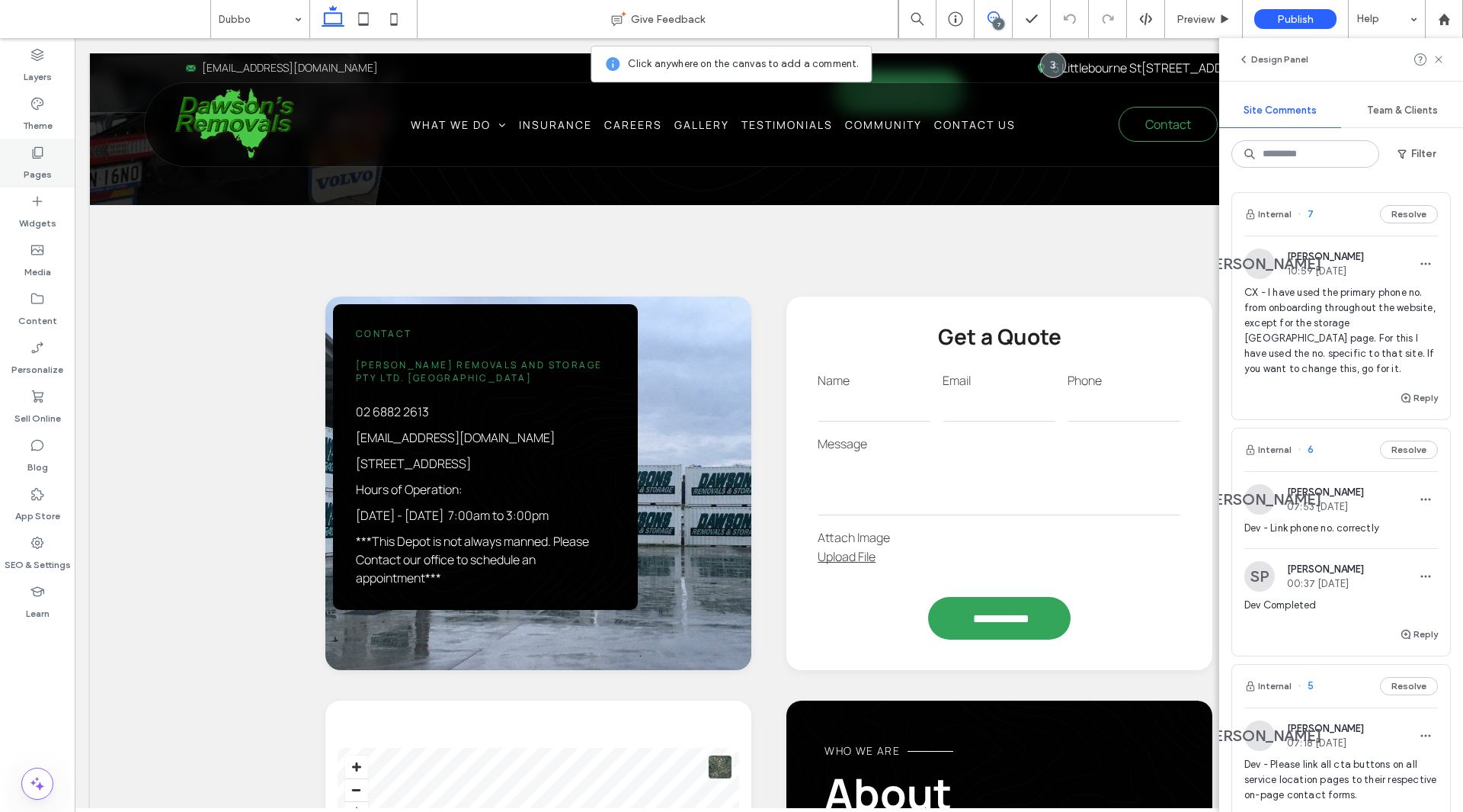
click at [48, 180] on label "Pages" at bounding box center [38, 171] width 28 height 22
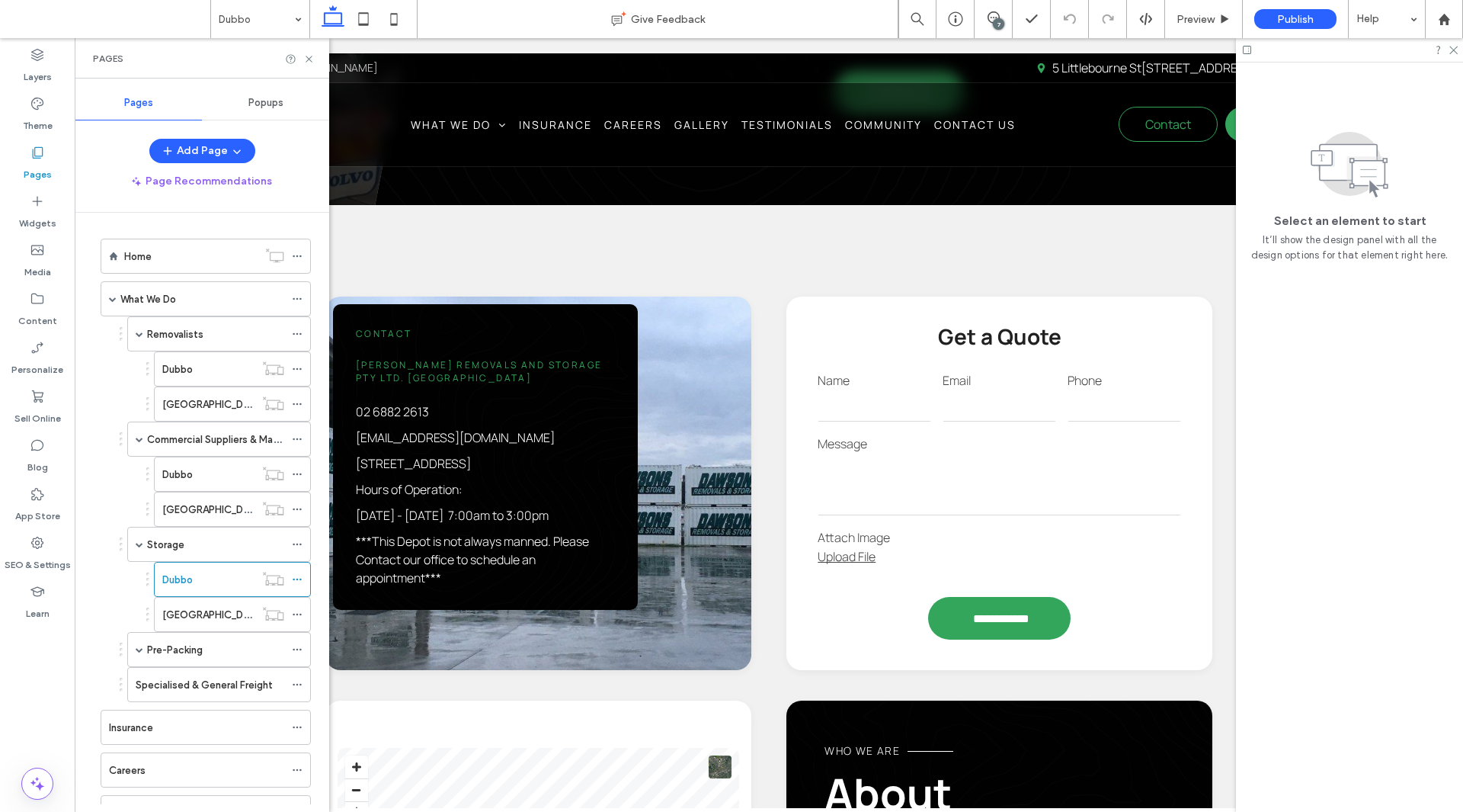
click at [285, 112] on div "Popups" at bounding box center [265, 103] width 127 height 34
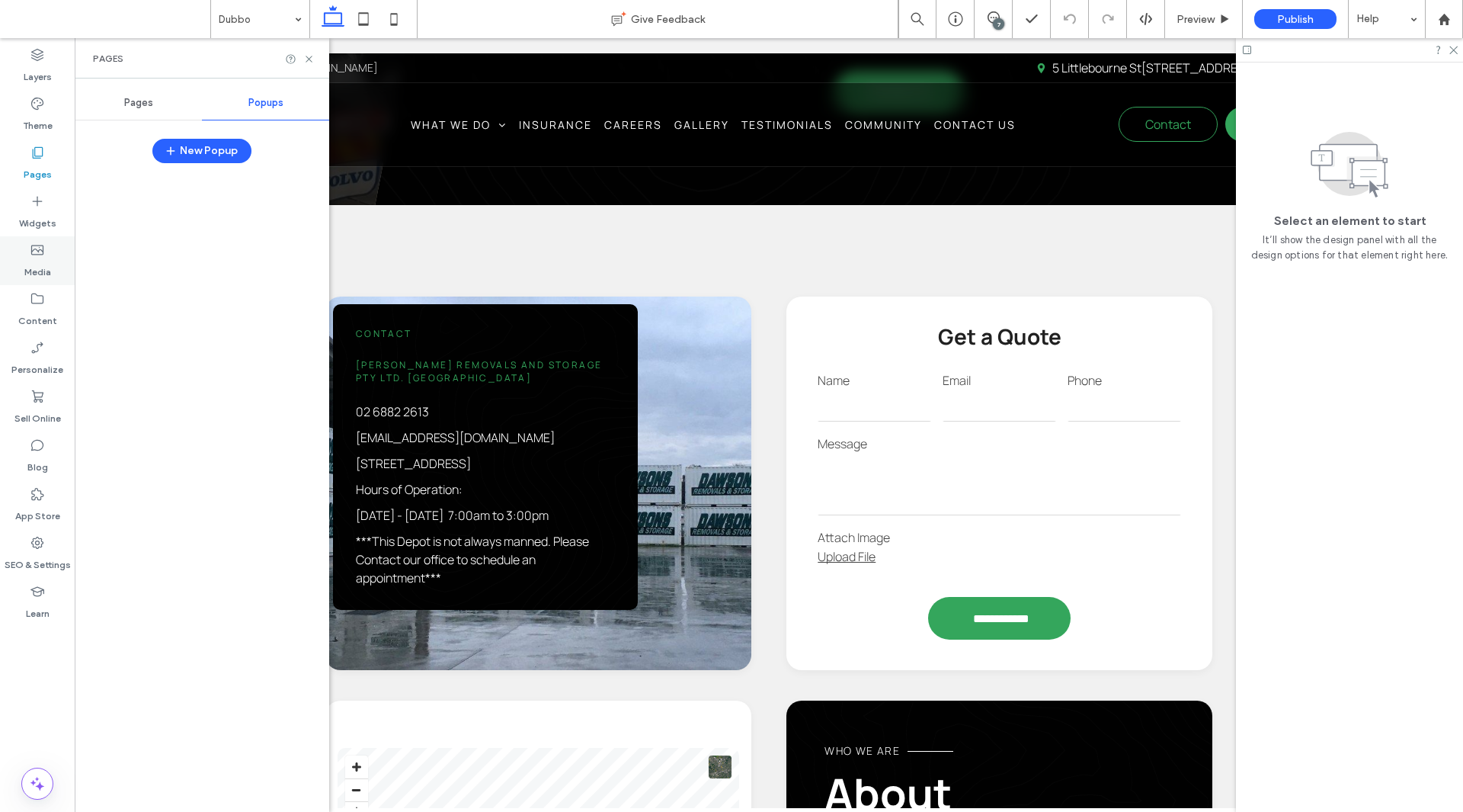
click at [57, 280] on div "Media" at bounding box center [37, 260] width 74 height 49
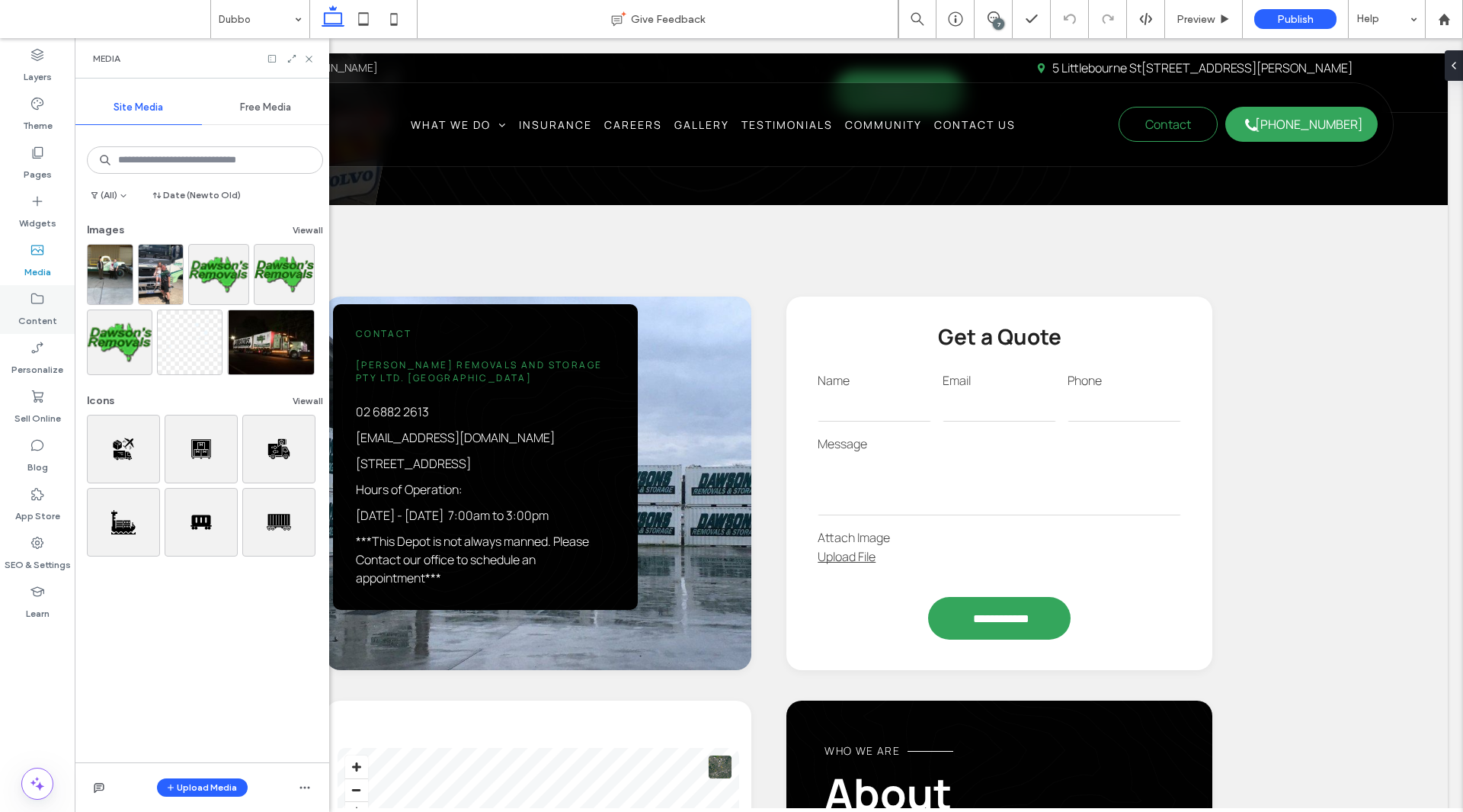
click at [48, 312] on label "Content" at bounding box center [38, 317] width 39 height 22
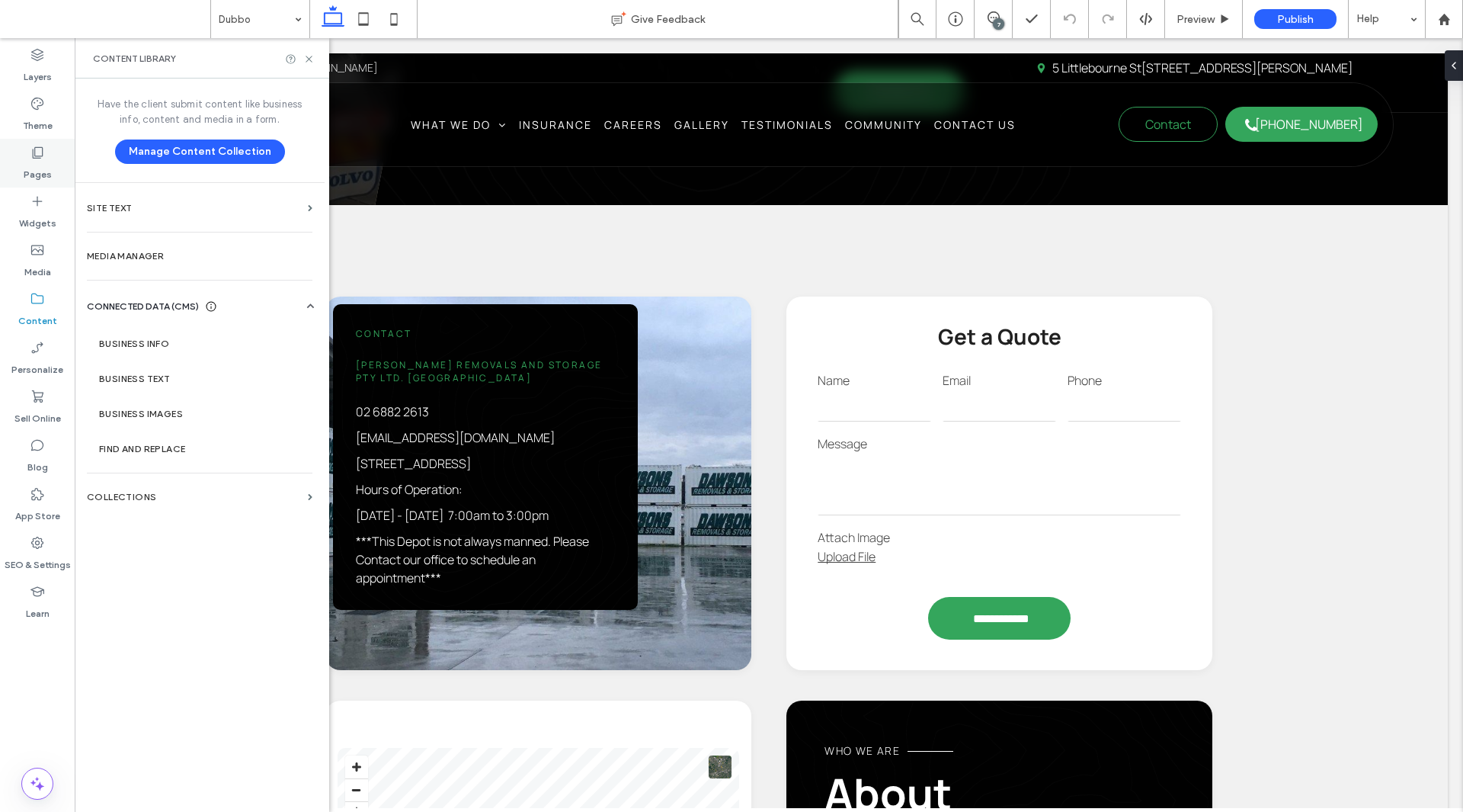
click at [41, 167] on label "Pages" at bounding box center [38, 171] width 28 height 22
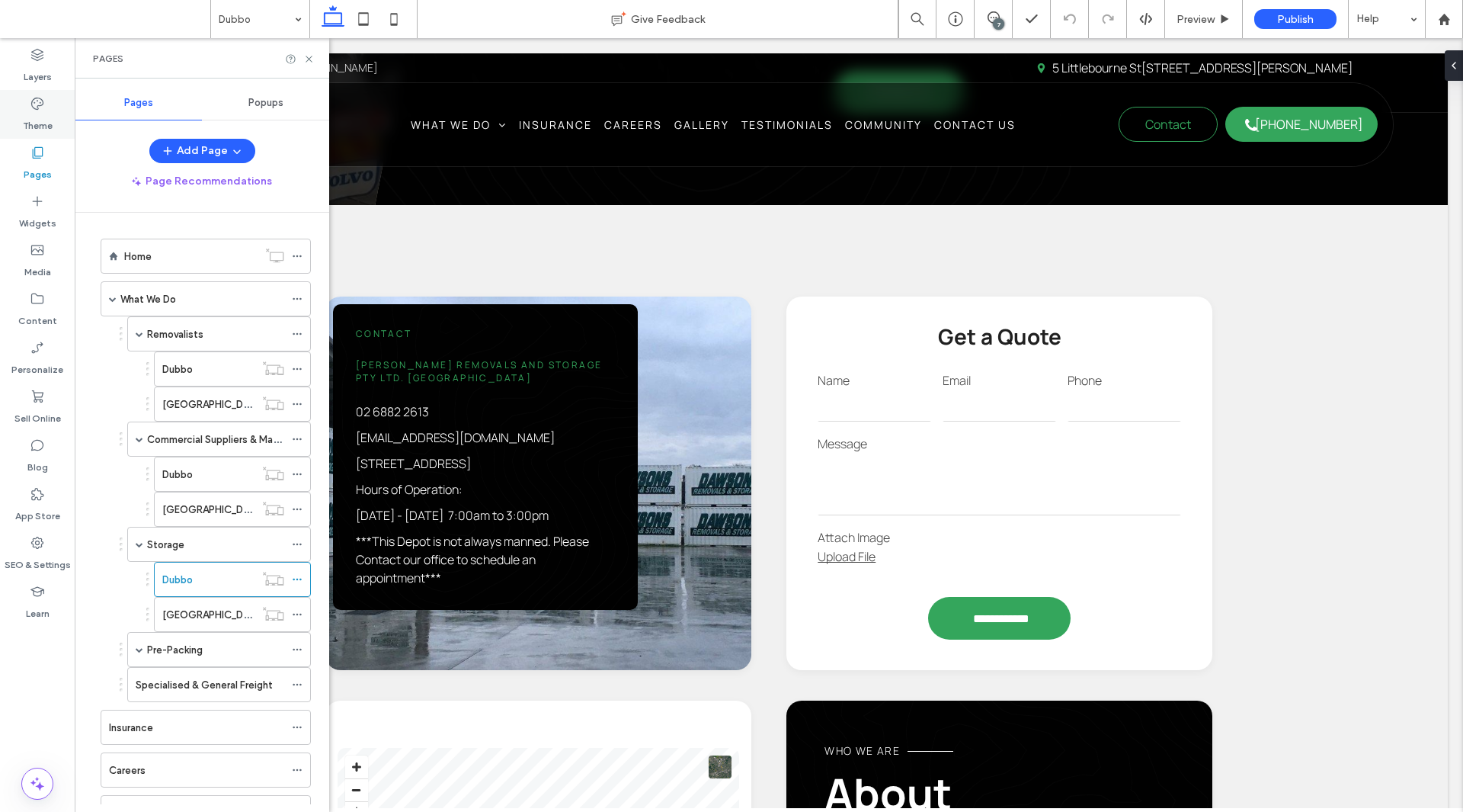
click at [38, 103] on icon at bounding box center [37, 103] width 15 height 15
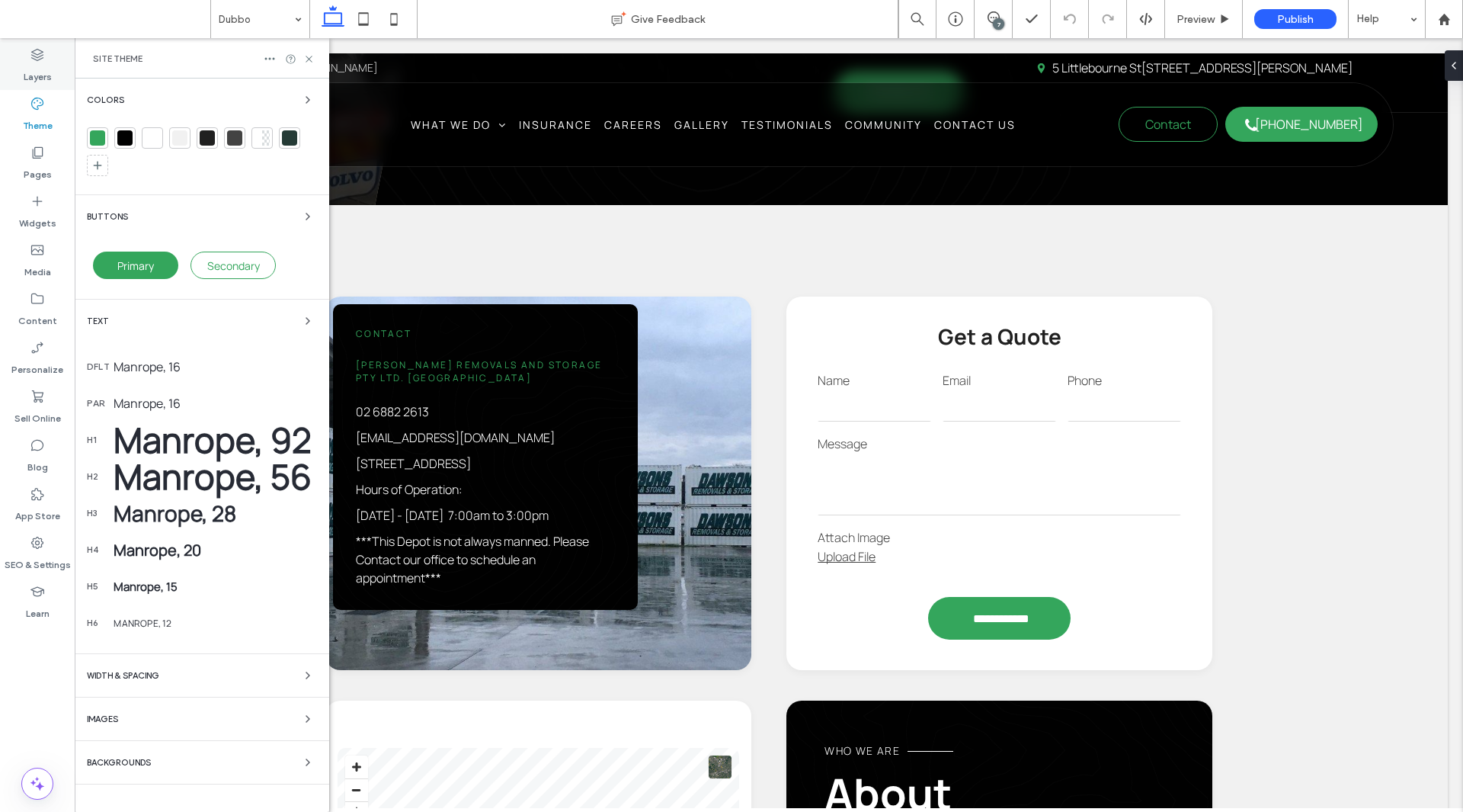
click at [33, 78] on label "Layers" at bounding box center [38, 73] width 28 height 22
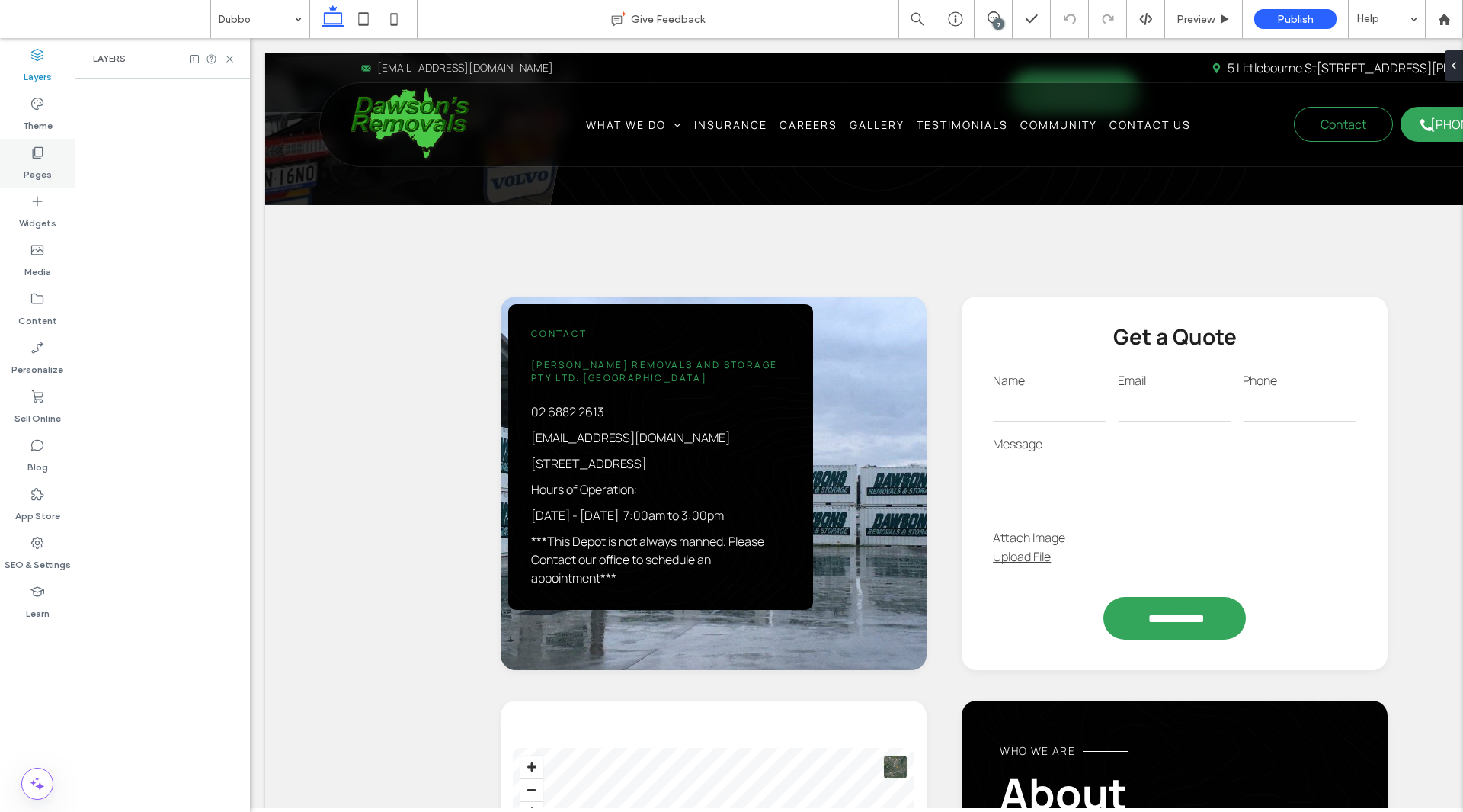
scroll to position [0, 175]
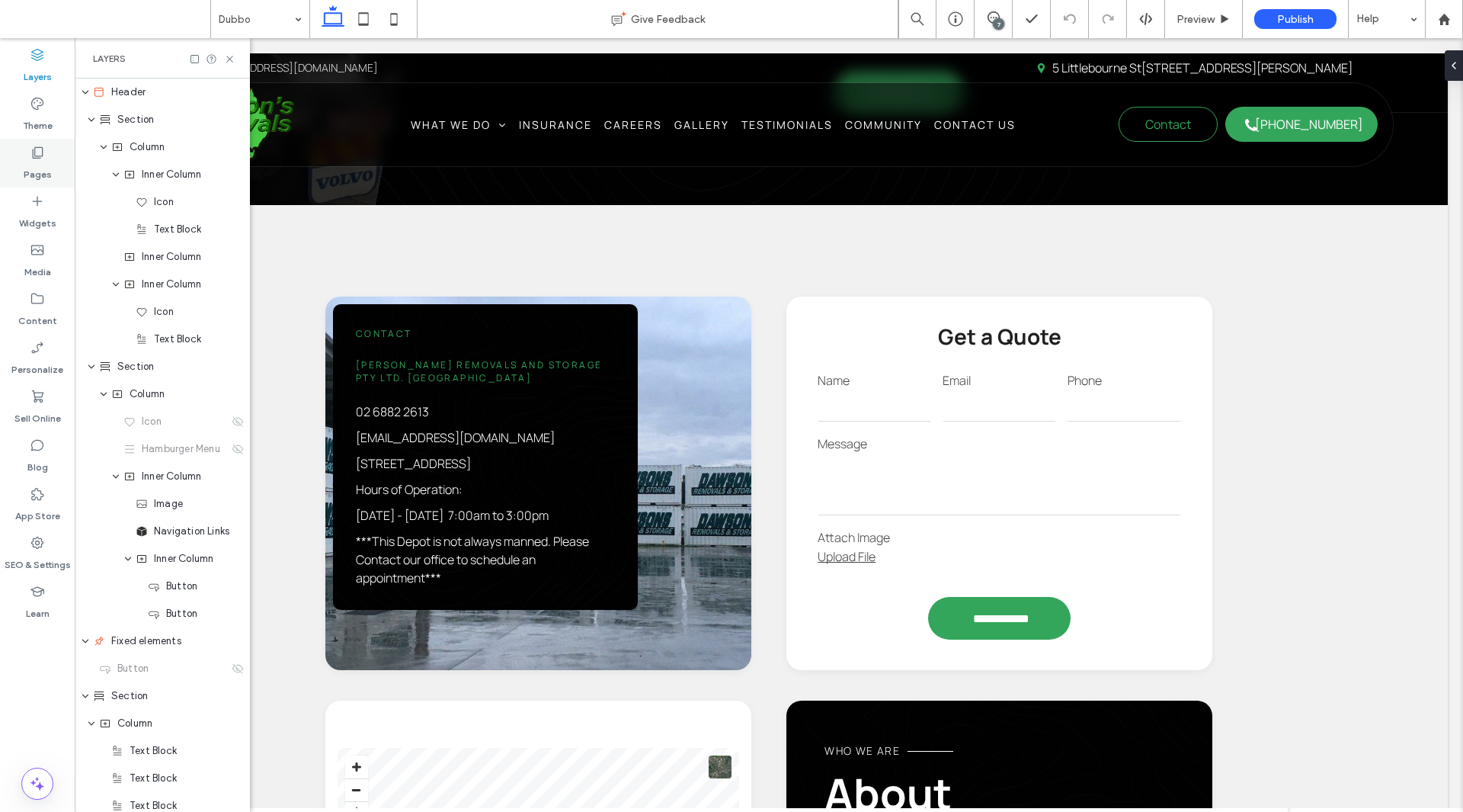
click at [22, 147] on div "Pages" at bounding box center [37, 163] width 74 height 49
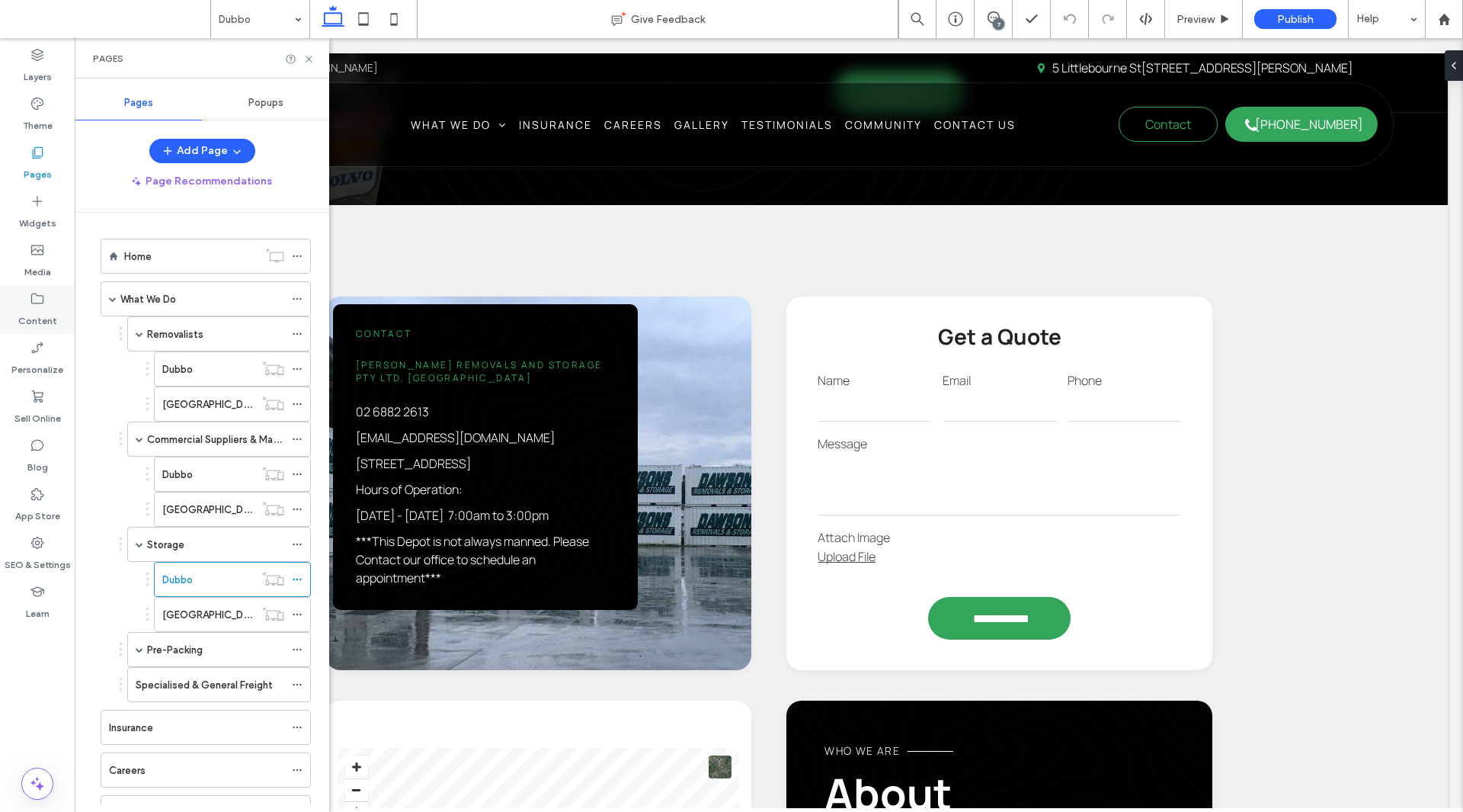
scroll to position [0, 0]
click at [46, 224] on label "Widgets" at bounding box center [38, 219] width 38 height 22
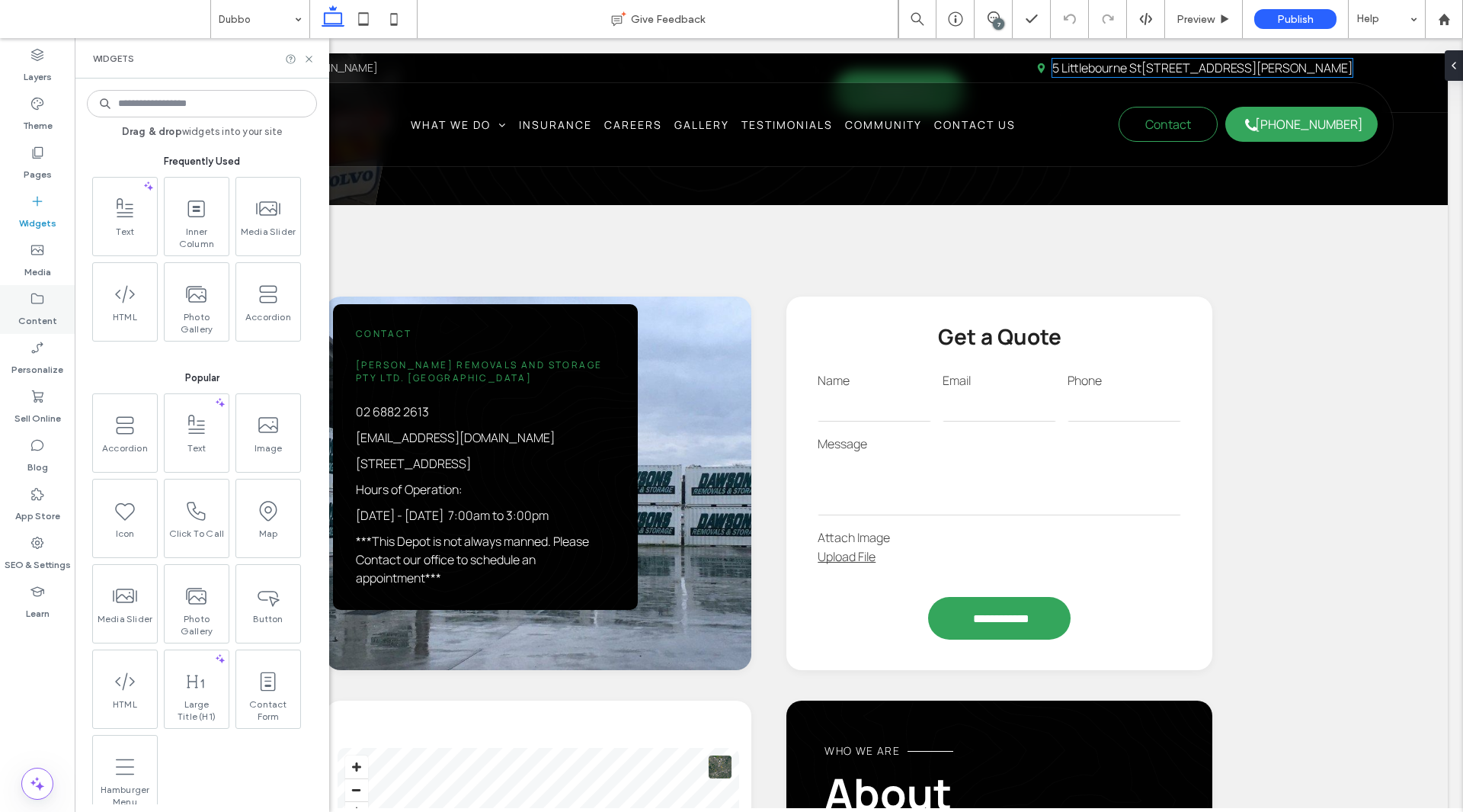
click at [36, 304] on icon at bounding box center [37, 299] width 15 height 15
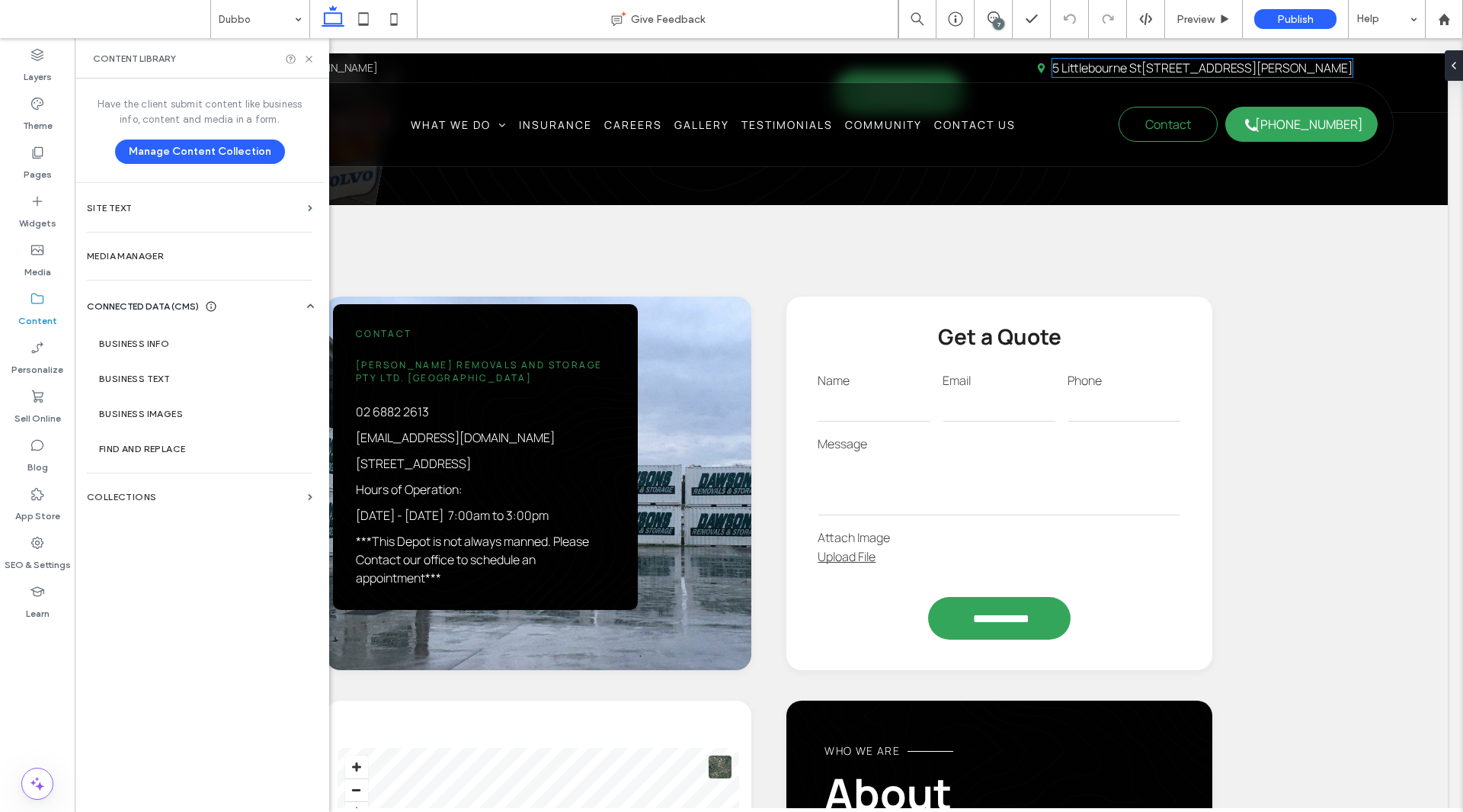
click at [153, 498] on label "Collections" at bounding box center [195, 496] width 215 height 10
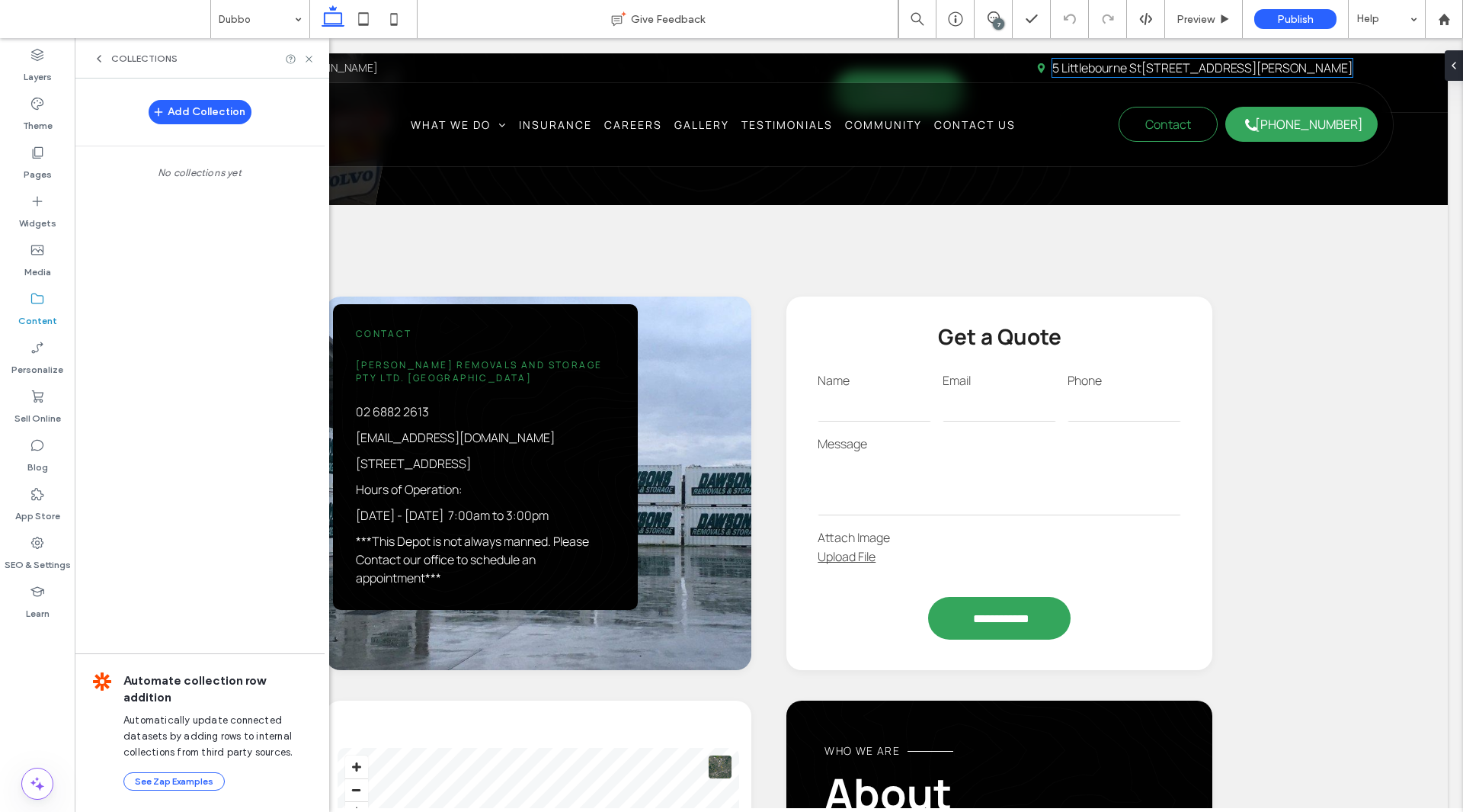
click at [102, 58] on icon at bounding box center [98, 58] width 12 height 12
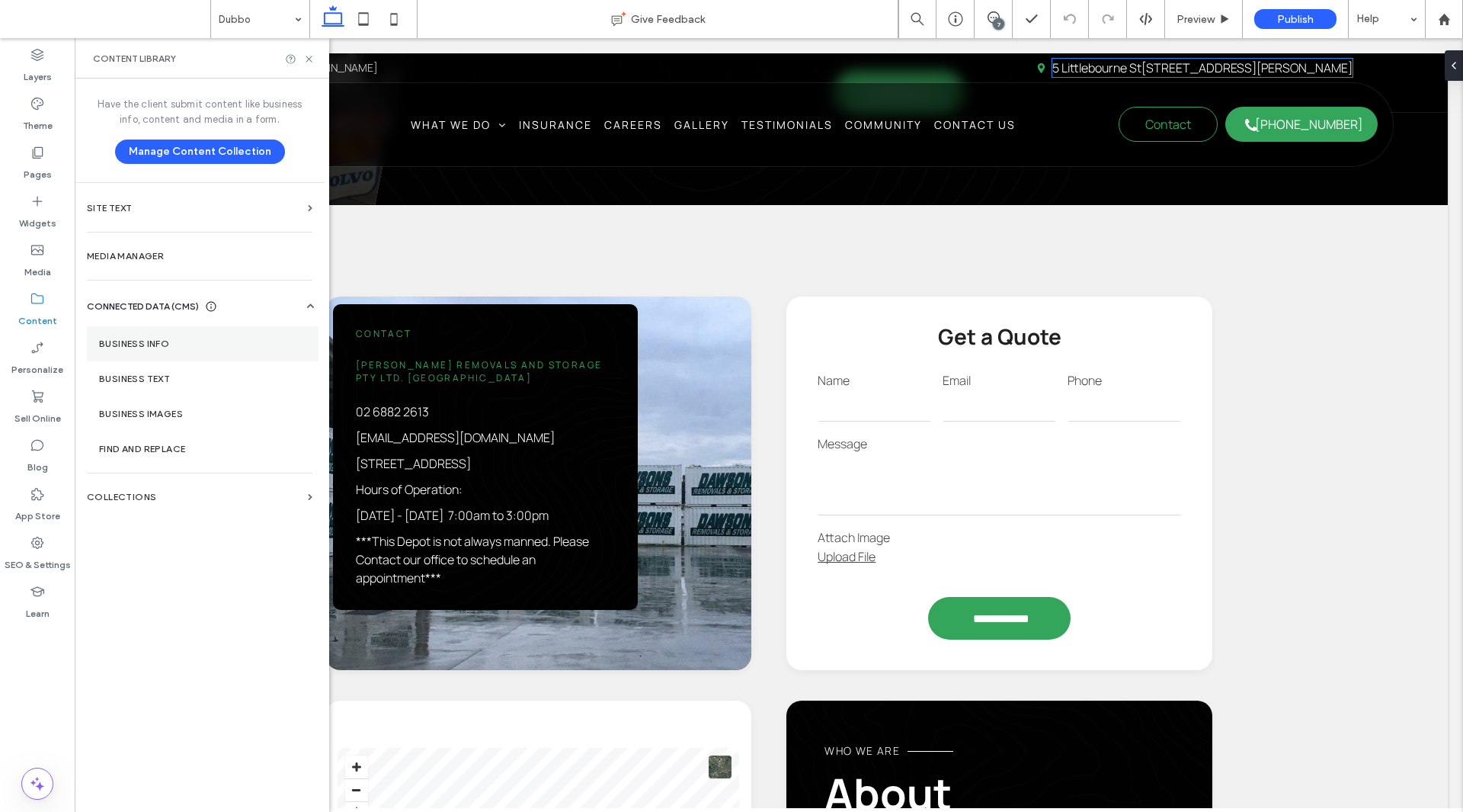
click at [147, 345] on label "Business Info" at bounding box center [203, 344] width 207 height 10
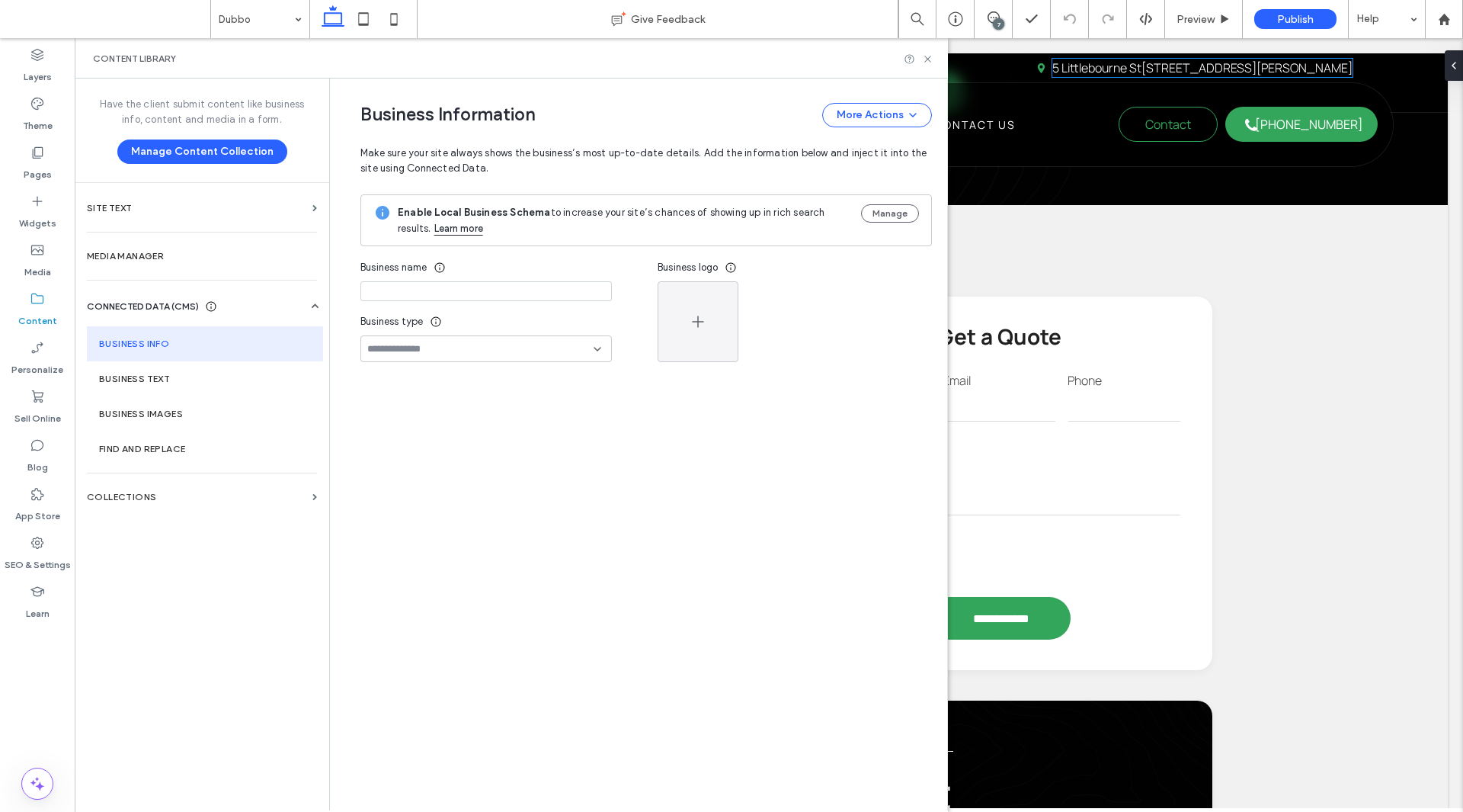
type input "**********"
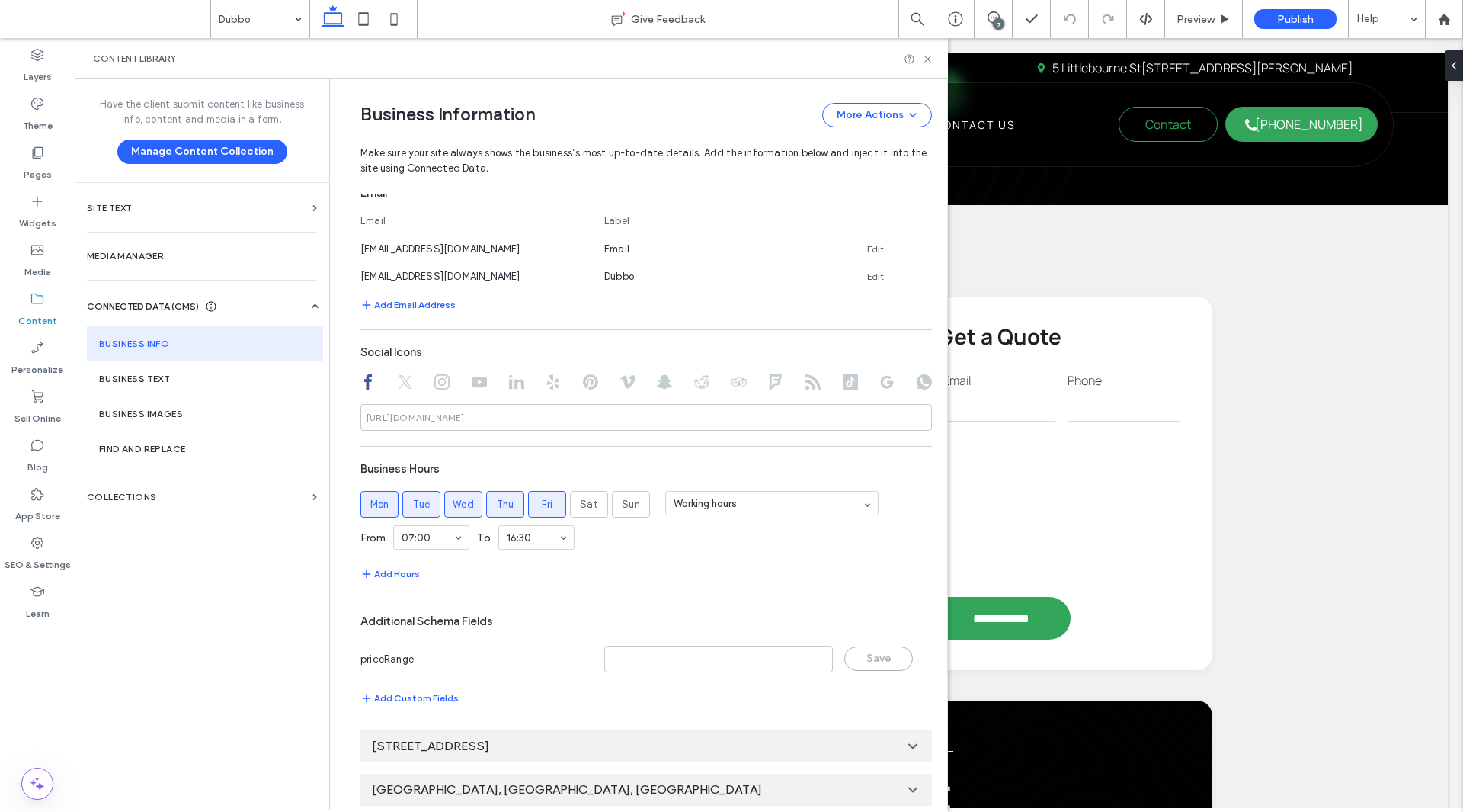
scroll to position [672, 0]
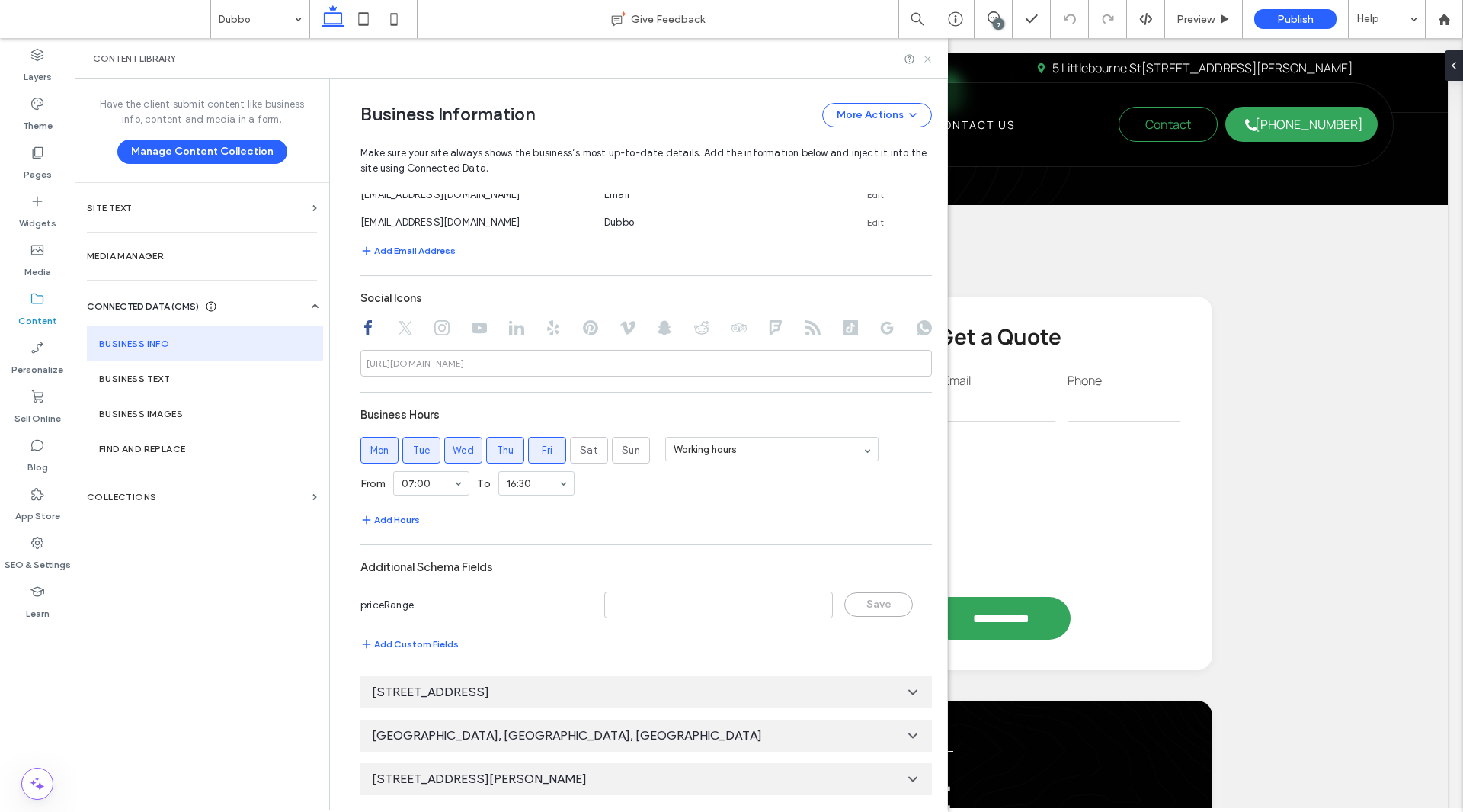
click at [926, 63] on icon at bounding box center [928, 59] width 11 height 11
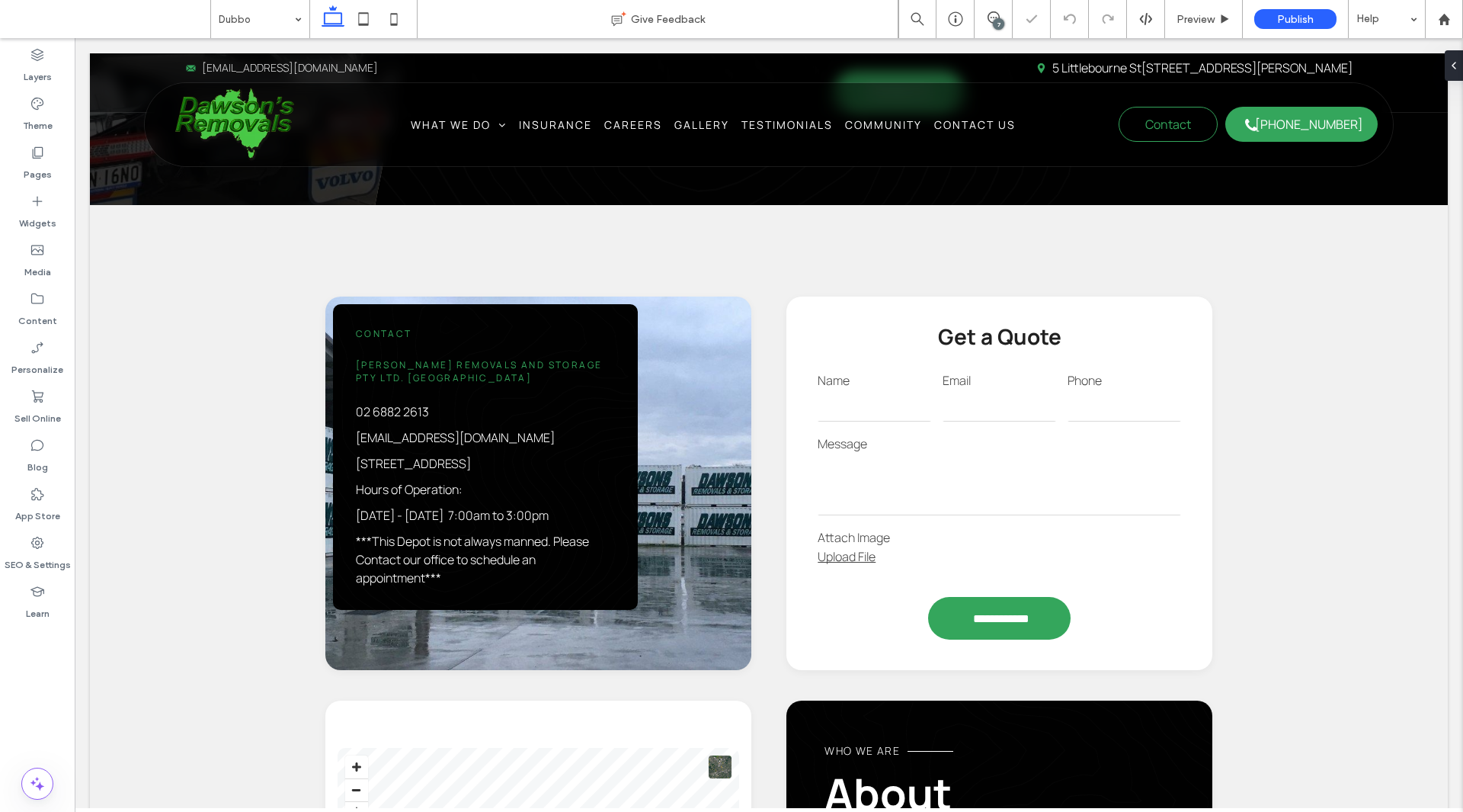
click at [83, 17] on span at bounding box center [111, 19] width 199 height 30
